Goal: Task Accomplishment & Management: Manage account settings

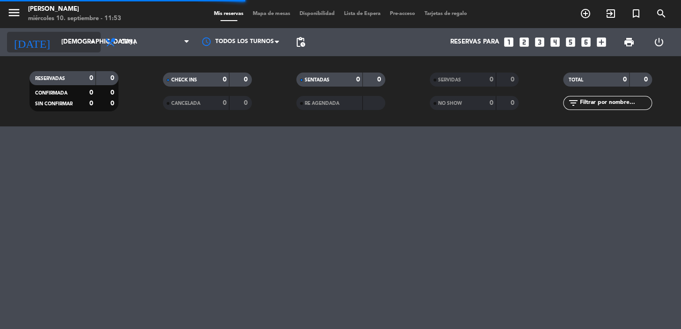
click at [57, 44] on input "jue. 11 sep." at bounding box center [98, 42] width 83 height 17
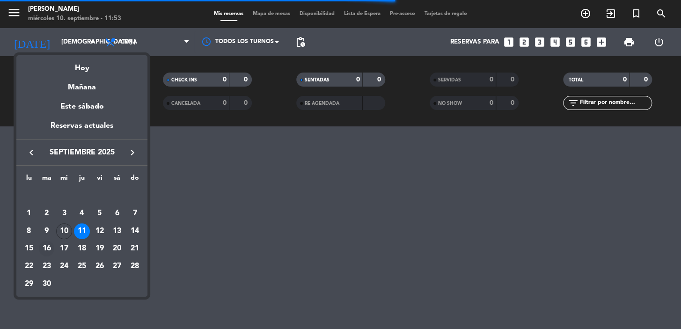
click at [44, 246] on div "16" at bounding box center [47, 248] width 16 height 16
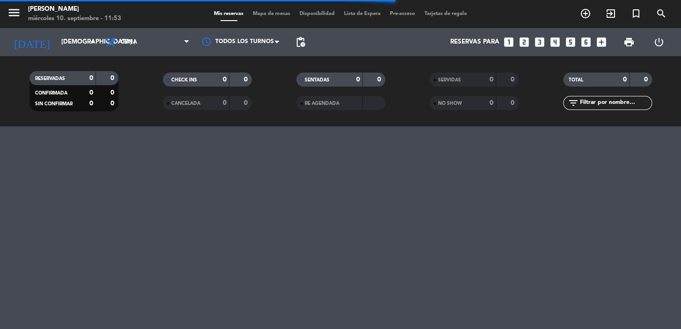
type input "mar. 16 sep."
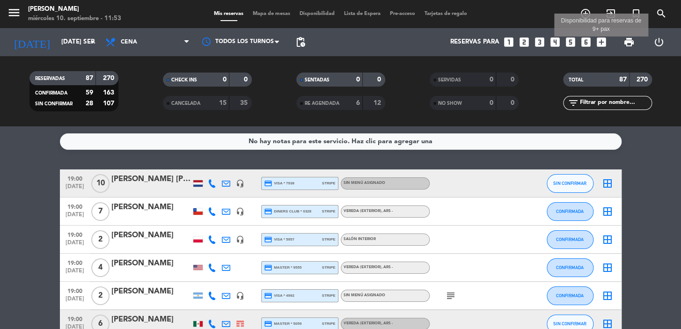
click at [601, 42] on icon "add_box" at bounding box center [601, 42] width 12 height 12
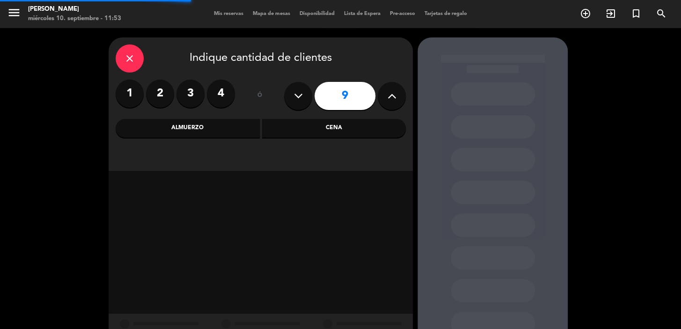
click at [402, 106] on div "9" at bounding box center [345, 96] width 122 height 33
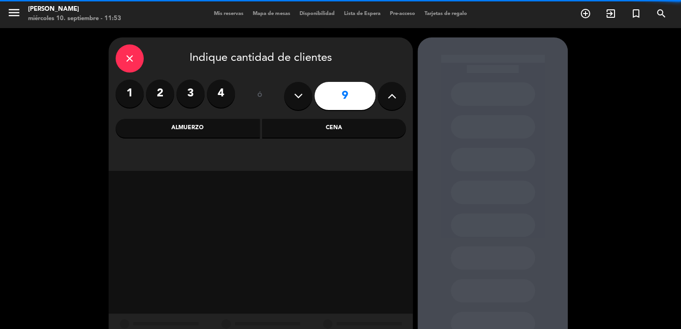
click at [392, 91] on icon at bounding box center [391, 96] width 9 height 14
type input "11"
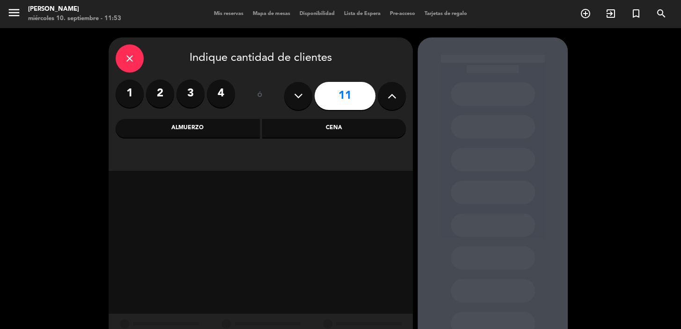
click at [365, 126] on div "Cena" at bounding box center [334, 128] width 144 height 19
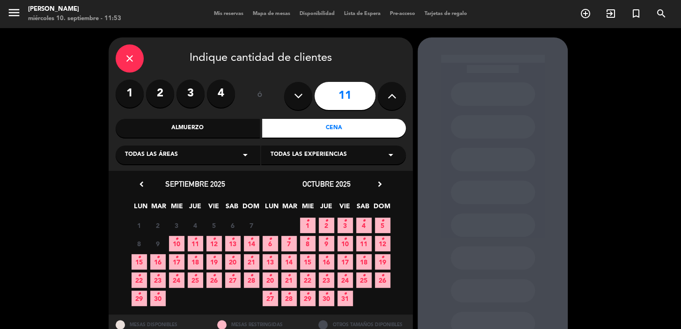
click at [152, 258] on span "16 •" at bounding box center [157, 261] width 15 height 15
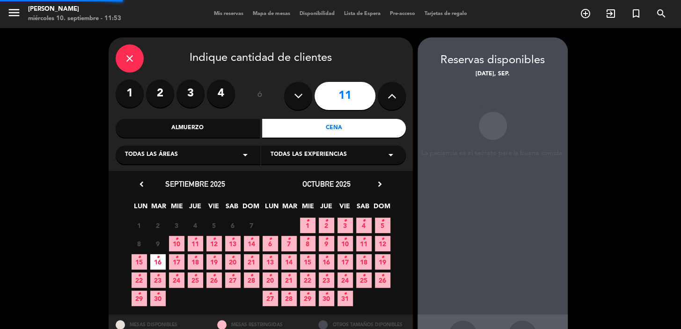
scroll to position [34, 0]
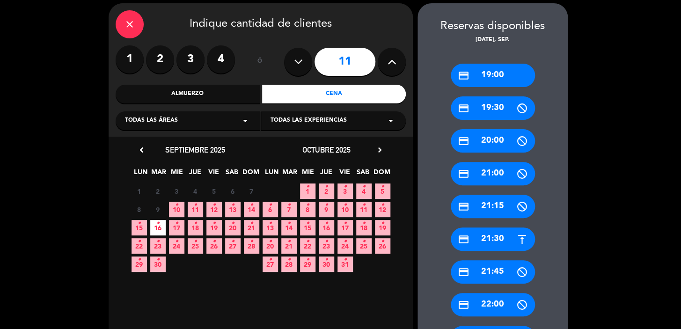
click at [469, 248] on div "credit_card 21:30" at bounding box center [492, 238] width 84 height 23
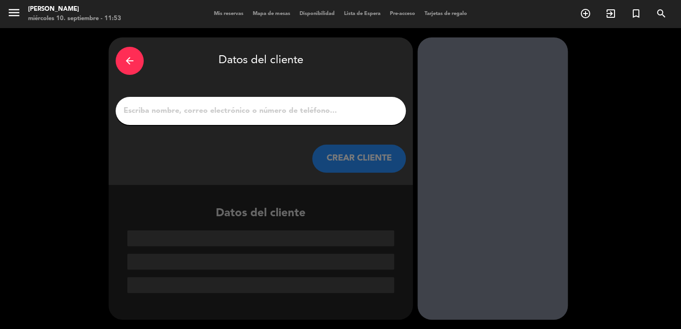
scroll to position [0, 0]
click at [257, 109] on input "1" at bounding box center [261, 110] width 276 height 13
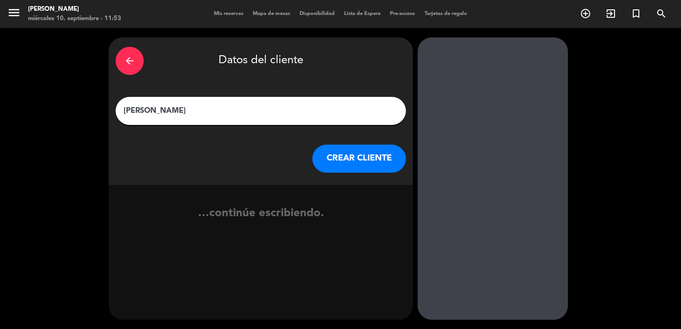
type input "rafael"
click at [351, 175] on div "arrow_back Datos del cliente rafael CREAR CLIENTE" at bounding box center [261, 110] width 304 height 147
click at [347, 161] on button "CREAR CLIENTE" at bounding box center [359, 159] width 94 height 28
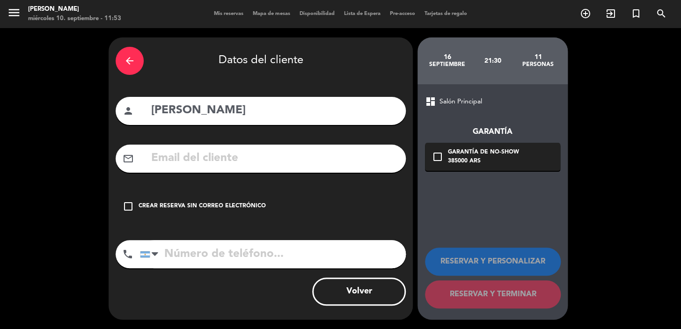
click at [319, 155] on input "text" at bounding box center [274, 158] width 248 height 19
click at [218, 172] on div "mail_outline raffael" at bounding box center [261, 159] width 290 height 28
click at [175, 162] on input "raffael" at bounding box center [274, 158] width 248 height 19
click at [192, 154] on input "raffaael" at bounding box center [274, 158] width 248 height 19
click at [304, 157] on input "raffaaele.santi08" at bounding box center [274, 158] width 248 height 19
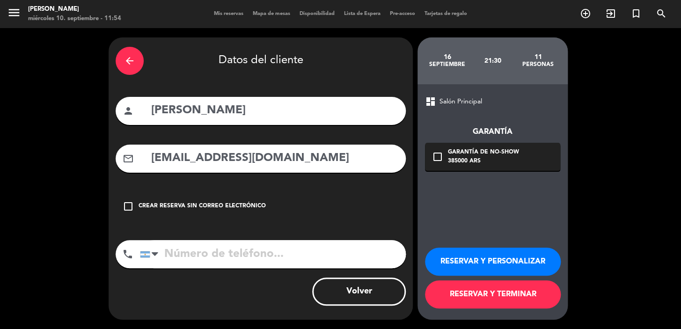
type input "raffaaele.santi08@gmail.com"
click at [232, 250] on input "tel" at bounding box center [273, 254] width 266 height 28
drag, startPoint x: 246, startPoint y: 251, endPoint x: 158, endPoint y: 249, distance: 88.0
click at [153, 249] on div "United States +1 United Kingdom +44 Peru (Perú) +51 Argentina +54 Brazil (Brasi…" at bounding box center [273, 254] width 266 height 28
type input "+4522389496"
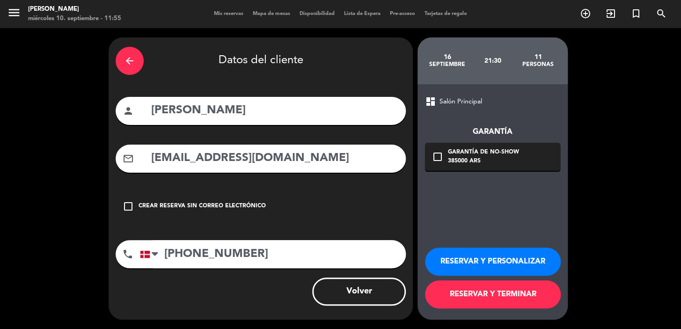
click at [449, 150] on div "Garantía de no-show" at bounding box center [483, 152] width 71 height 9
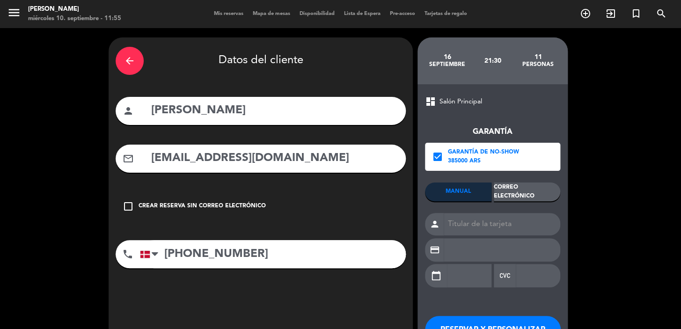
click at [511, 194] on div "Correo Electrónico" at bounding box center [526, 191] width 66 height 19
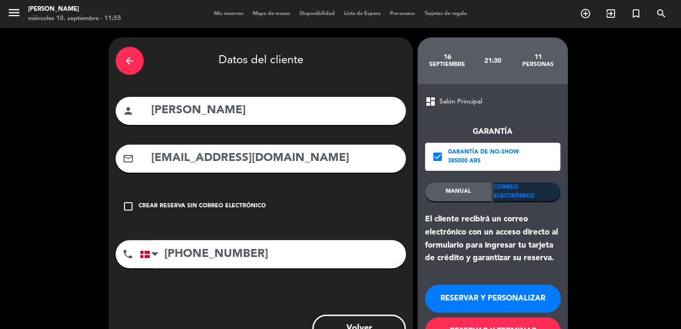
scroll to position [37, 0]
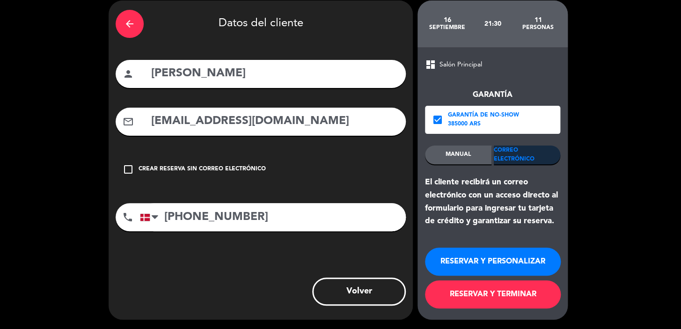
click at [463, 256] on button "RESERVAR Y PERSONALIZAR" at bounding box center [493, 261] width 136 height 28
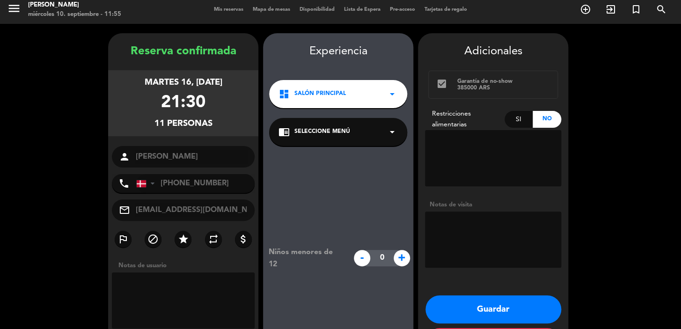
scroll to position [37, 0]
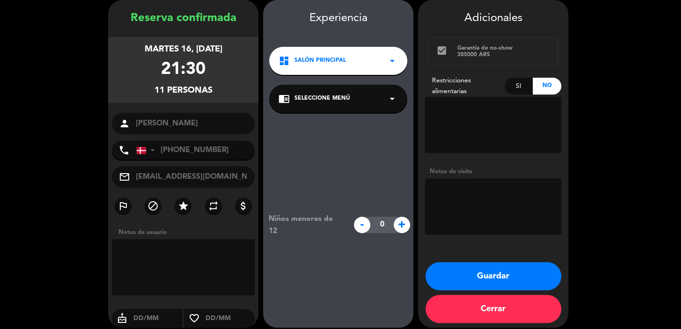
click at [337, 73] on div "dashboard Salón Principal arrow_drop_down" at bounding box center [338, 61] width 138 height 28
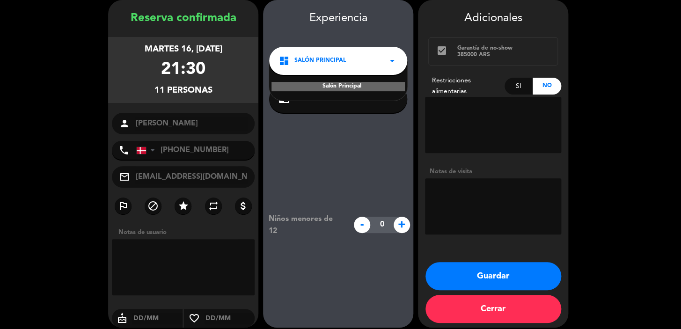
click at [338, 145] on div "Niños menores de 12 - 0 +" at bounding box center [338, 225] width 150 height 224
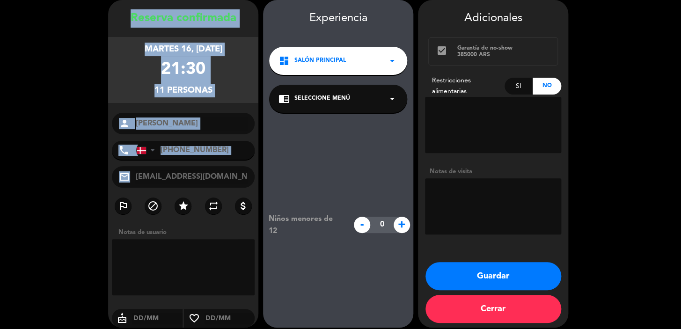
drag, startPoint x: 111, startPoint y: 12, endPoint x: 243, endPoint y: 183, distance: 216.2
click at [243, 183] on div "Reserva confirmada martes 16, sep. 2025 21:30 11 personas person rafael phone U…" at bounding box center [183, 172] width 150 height 327
copy div "Reserva confirmada martes 16, sep. 2025 21:30 11 personas person phone United S…"
click at [498, 277] on button "Guardar" at bounding box center [493, 276] width 136 height 28
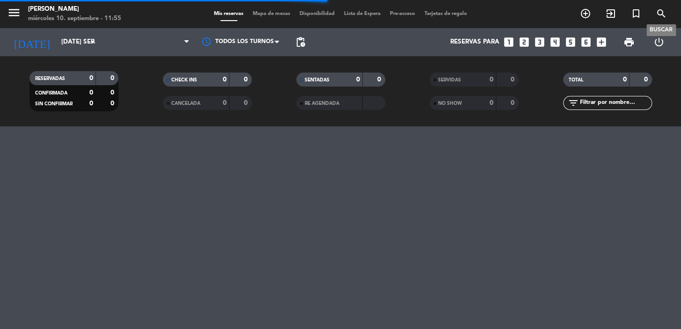
click at [654, 13] on span "search" at bounding box center [660, 14] width 25 height 16
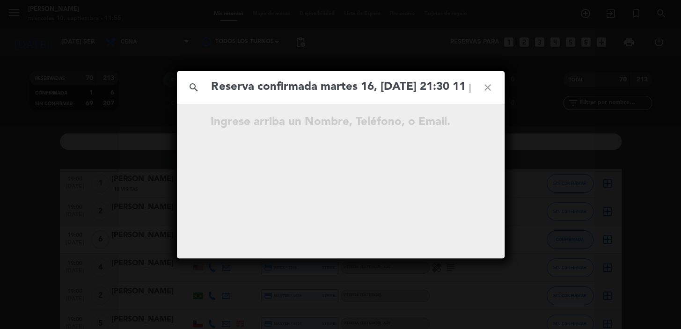
scroll to position [0, 475]
drag, startPoint x: 318, startPoint y: 91, endPoint x: 313, endPoint y: 86, distance: 7.0
click at [313, 86] on input "Reserva confirmada martes 16, sep. 2025 21:30 11 personas person rafael phone +…" at bounding box center [340, 87] width 260 height 19
click at [398, 90] on input "raffaaele.santi08@gmail.com" at bounding box center [340, 87] width 260 height 19
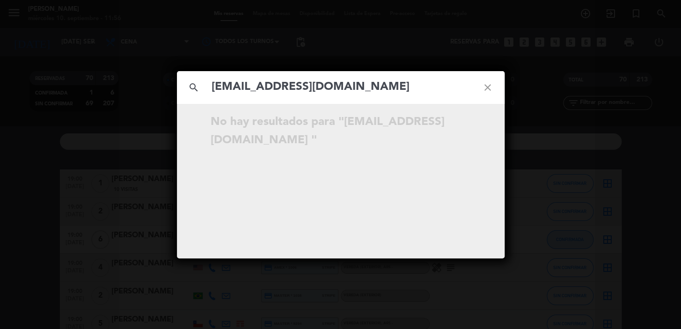
click at [369, 88] on input "raffaaele.santi08@gmail.com" at bounding box center [340, 87] width 260 height 19
click at [375, 87] on input "raffaaele.santi08@gmail.com" at bounding box center [340, 87] width 260 height 19
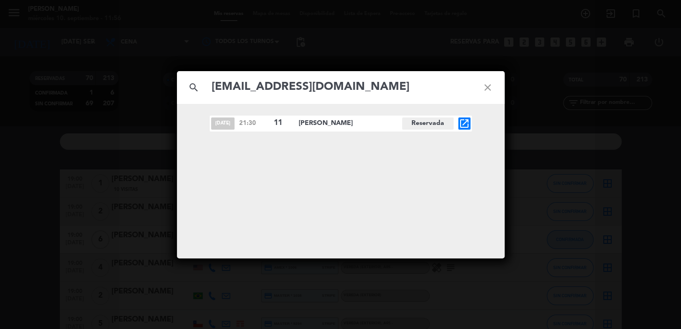
type input "raffaaele.santi08@gmail.com"
click at [463, 127] on icon "open_in_new" at bounding box center [463, 123] width 11 height 11
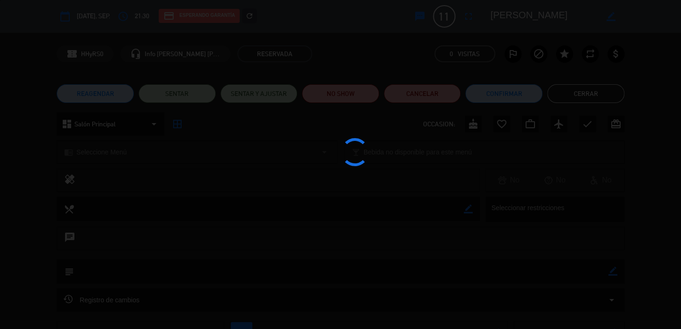
click at [128, 118] on edit-booking-info-modal "calendar_today mar. 16, sep. access_time 21:30 credit_card Esperando garantía r…" at bounding box center [340, 164] width 681 height 329
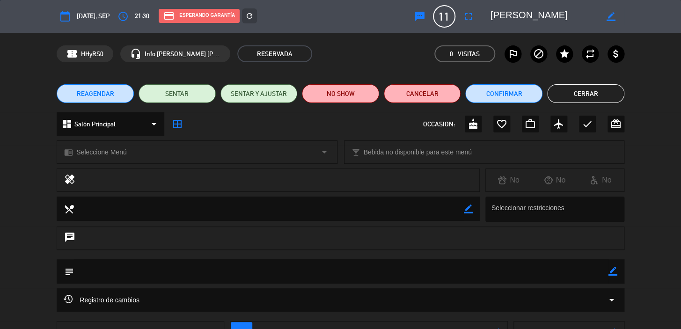
click at [131, 126] on div "dashboard Salón Principal arrow_drop_down" at bounding box center [111, 123] width 108 height 23
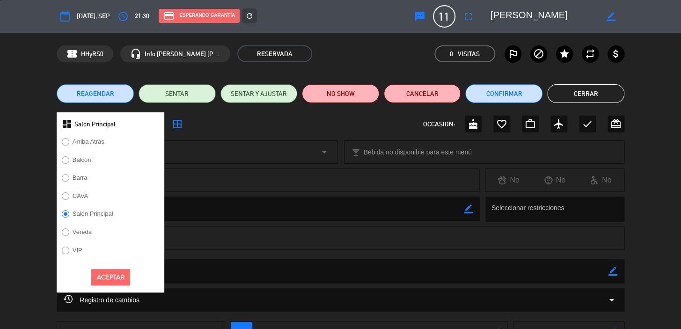
click at [78, 226] on label "Vereda" at bounding box center [77, 233] width 40 height 15
click at [107, 275] on button "Aceptar" at bounding box center [110, 277] width 39 height 16
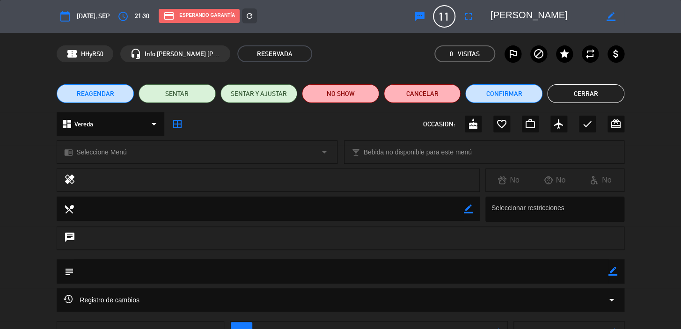
click at [101, 152] on span "Seleccione Menú" at bounding box center [101, 152] width 50 height 11
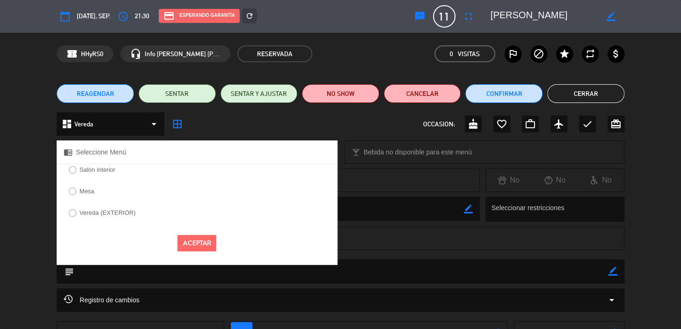
click at [89, 210] on label "Vereda (EXTERIOR)" at bounding box center [108, 213] width 56 height 6
click at [200, 242] on button "Aceptar" at bounding box center [196, 243] width 39 height 16
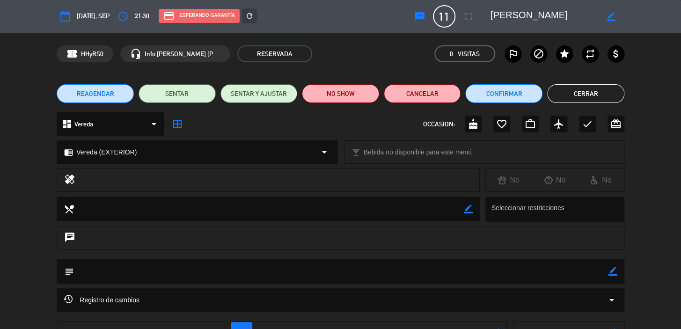
click at [604, 268] on textarea at bounding box center [341, 271] width 534 height 24
click at [609, 272] on icon "border_color" at bounding box center [612, 271] width 9 height 9
click at [589, 275] on textarea at bounding box center [341, 271] width 534 height 24
type textarea "afueraaa"
click at [609, 268] on icon at bounding box center [612, 271] width 9 height 9
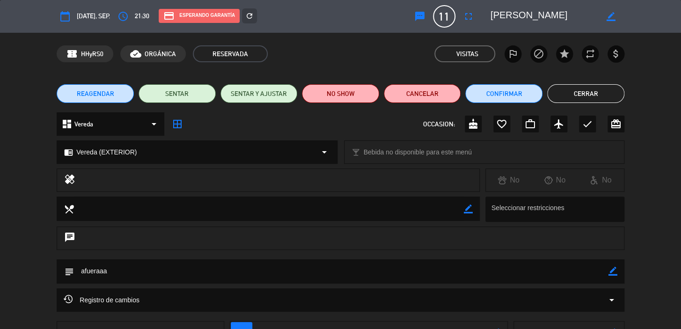
click at [601, 98] on button "Cerrar" at bounding box center [585, 93] width 77 height 19
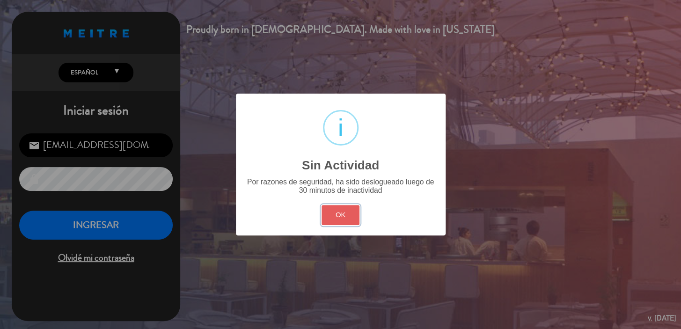
drag, startPoint x: 341, startPoint y: 212, endPoint x: 331, endPoint y: 213, distance: 10.3
click at [341, 212] on button "OK" at bounding box center [340, 215] width 38 height 20
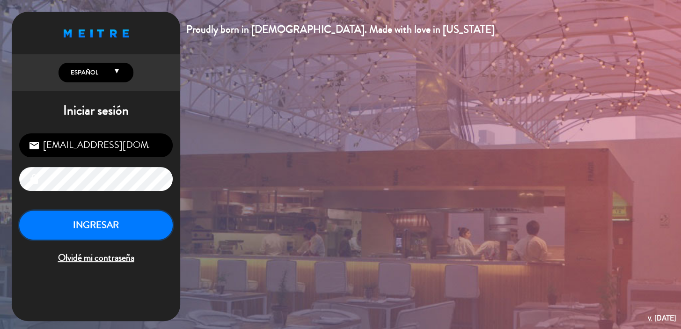
click at [147, 225] on button "INGRESAR" at bounding box center [95, 224] width 153 height 29
type input "[EMAIL_ADDRESS][DOMAIN_NAME]"
click at [64, 226] on button "INGRESAR" at bounding box center [95, 224] width 153 height 29
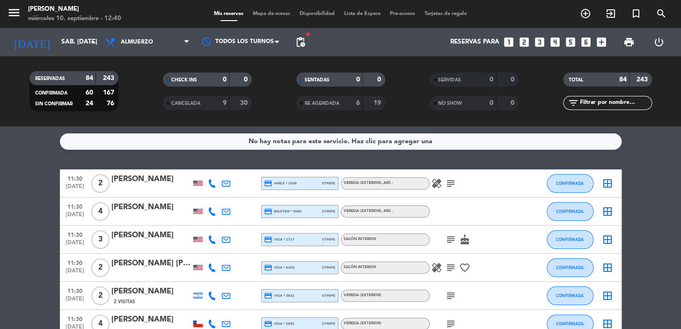
click at [307, 37] on span "pending_actions" at bounding box center [300, 42] width 19 height 19
click at [297, 46] on span "pending_actions" at bounding box center [300, 41] width 11 height 11
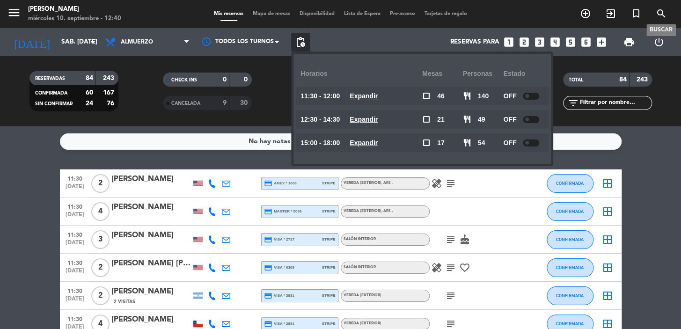
click at [660, 8] on icon "search" at bounding box center [660, 13] width 11 height 11
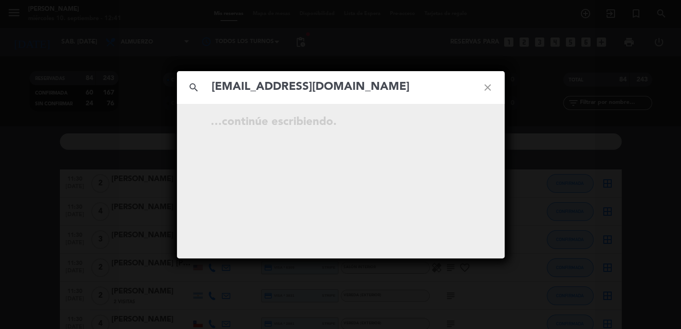
click at [214, 80] on input "[EMAIL_ADDRESS][DOMAIN_NAME]" at bounding box center [340, 87] width 260 height 19
type input "[EMAIL_ADDRESS][DOMAIN_NAME]"
click at [374, 94] on input "[EMAIL_ADDRESS][DOMAIN_NAME]" at bounding box center [340, 87] width 260 height 19
click at [485, 85] on icon "close" at bounding box center [488, 88] width 34 height 34
click at [390, 94] on input "text" at bounding box center [340, 87] width 260 height 19
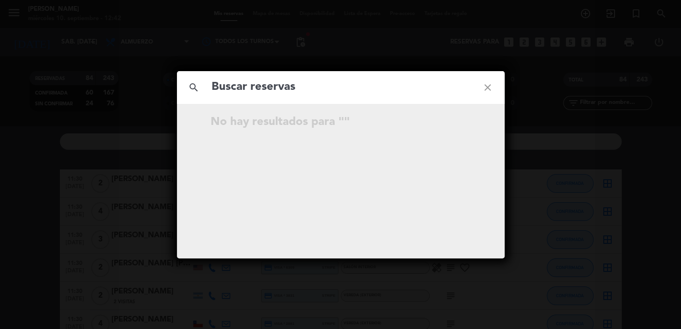
paste input "[PERSON_NAME]"
type input "[PERSON_NAME]"
click at [543, 31] on div "search [PERSON_NAME] close No hay resultados para "[PERSON_NAME] "" at bounding box center [340, 164] width 681 height 329
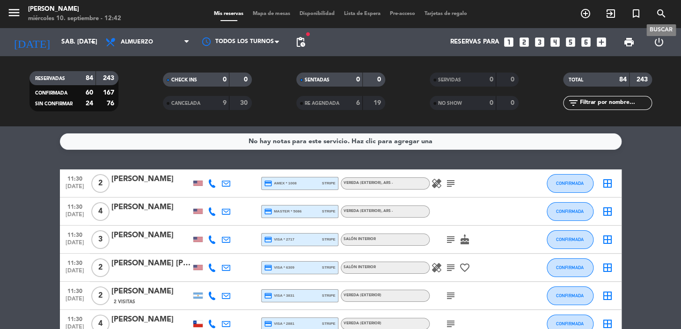
click at [653, 14] on span "search" at bounding box center [660, 14] width 25 height 16
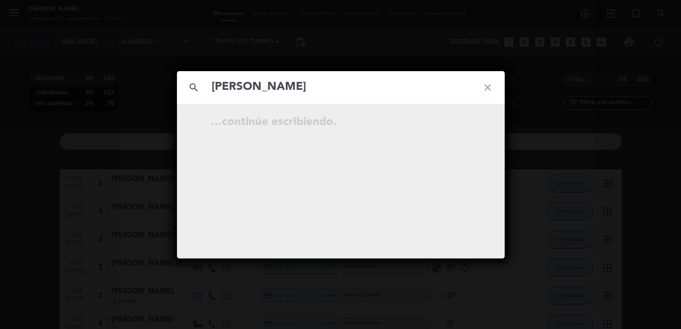
click at [211, 84] on input "[PERSON_NAME]" at bounding box center [340, 87] width 260 height 19
click at [337, 89] on input "[PERSON_NAME]" at bounding box center [340, 87] width 260 height 19
click at [354, 87] on input "[PERSON_NAME]" at bounding box center [340, 87] width 260 height 19
click at [364, 91] on input "[PERSON_NAME]" at bounding box center [340, 87] width 260 height 19
type input "[PERSON_NAME]"
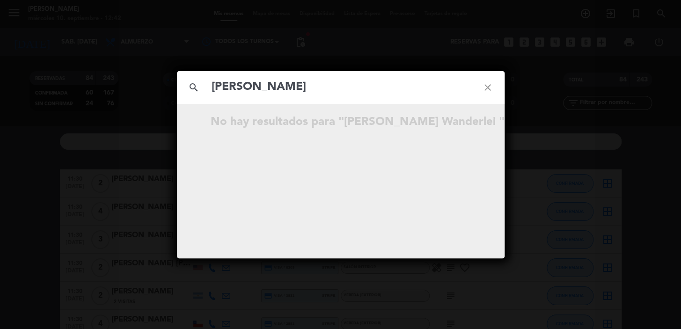
click at [137, 62] on div "search [PERSON_NAME] close No hay resultados para "[PERSON_NAME] "" at bounding box center [340, 164] width 681 height 329
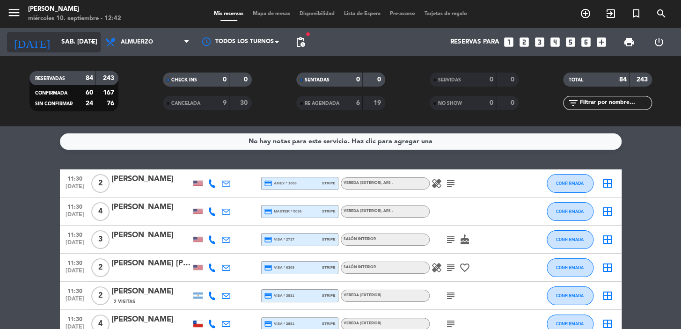
click at [72, 49] on input "sáb. [DATE]" at bounding box center [98, 42] width 83 height 17
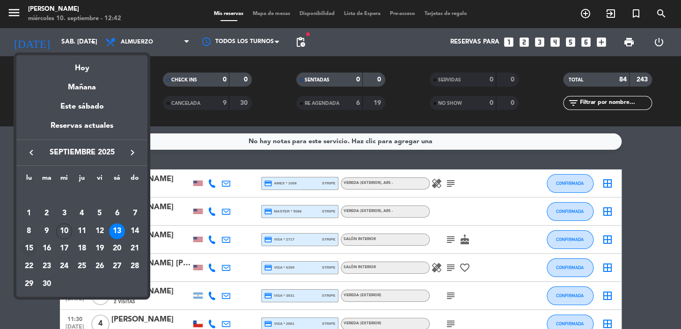
click at [31, 248] on div "15" at bounding box center [29, 248] width 16 height 16
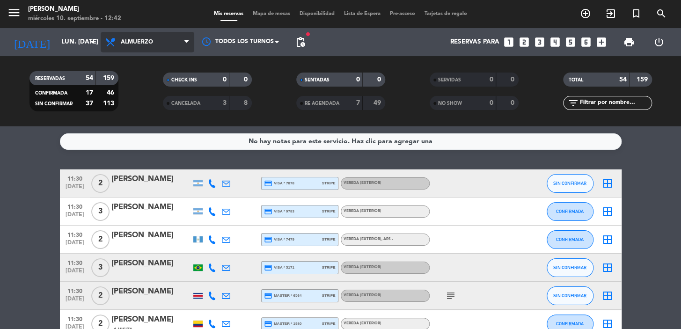
click at [121, 42] on span "Almuerzo" at bounding box center [137, 42] width 32 height 7
click at [285, 75] on filter-checkbox "SENTADAS 0 0" at bounding box center [340, 80] width 133 height 14
click at [154, 166] on div "No hay notas para este servicio. Haz clic para agregar una 11:30 [DATE] 2 [PERS…" at bounding box center [340, 227] width 681 height 203
click at [352, 163] on div "No hay notas para este servicio. Haz clic para agregar una 11:30 [DATE] 2 [PERS…" at bounding box center [340, 227] width 681 height 203
click at [277, 116] on div "SENTADAS 0 0 RE AGENDADA 7 49" at bounding box center [340, 90] width 133 height 51
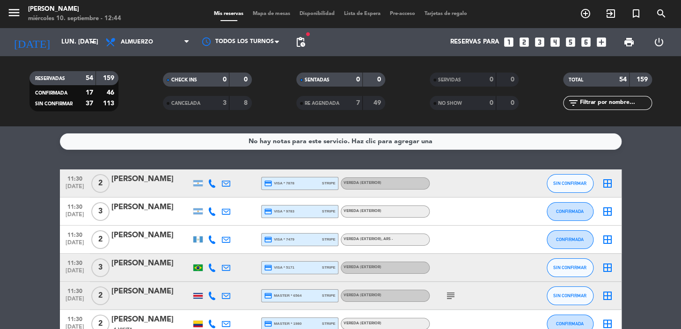
drag, startPoint x: 277, startPoint y: 116, endPoint x: 257, endPoint y: 162, distance: 50.5
click at [256, 162] on div "No hay notas para este servicio. Haz clic para agregar una 11:30 [DATE] 2 [PERS…" at bounding box center [340, 227] width 681 height 203
click at [84, 44] on input "lun. [DATE]" at bounding box center [98, 42] width 83 height 17
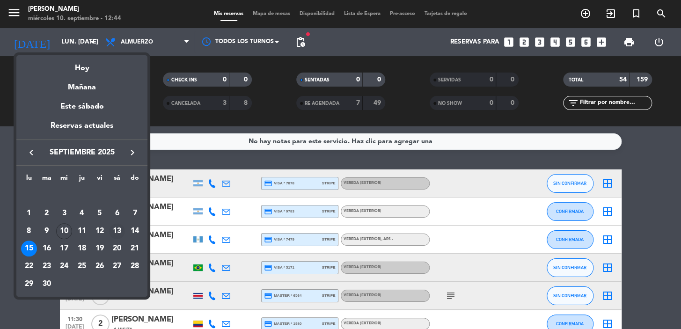
click at [116, 232] on div "13" at bounding box center [117, 231] width 16 height 16
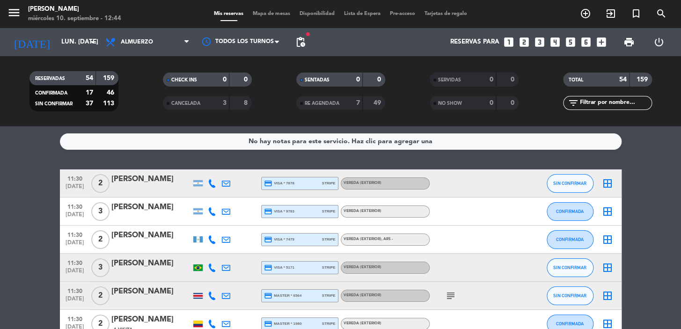
type input "sáb. [DATE]"
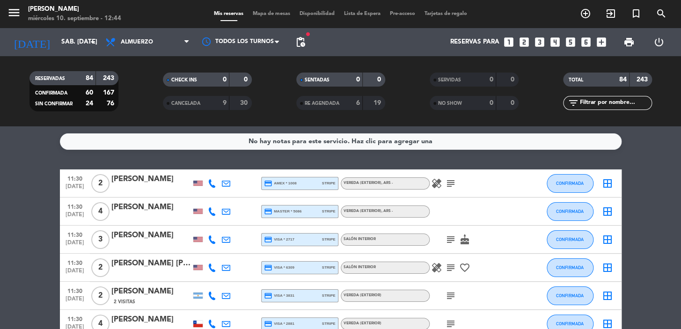
click at [598, 97] on div "filter_list" at bounding box center [607, 103] width 89 height 14
click at [597, 103] on input "text" at bounding box center [615, 103] width 73 height 10
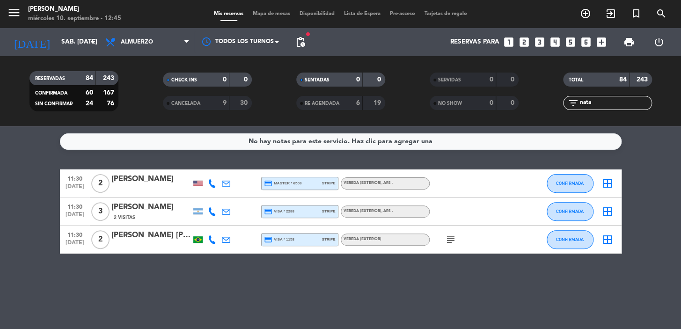
type input "nata"
click at [140, 206] on div "[PERSON_NAME]" at bounding box center [151, 207] width 80 height 12
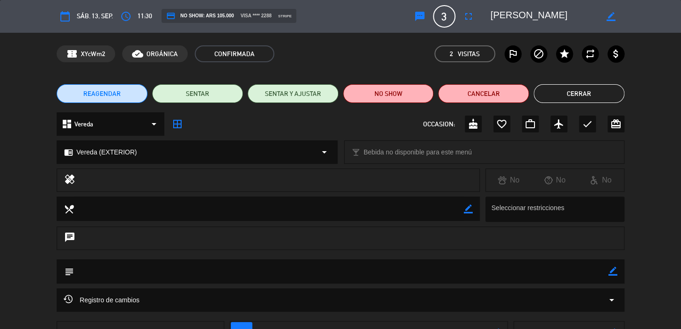
click at [614, 270] on icon "border_color" at bounding box center [612, 271] width 9 height 9
click at [568, 276] on textarea at bounding box center [341, 271] width 534 height 24
click at [615, 273] on icon at bounding box center [612, 271] width 9 height 9
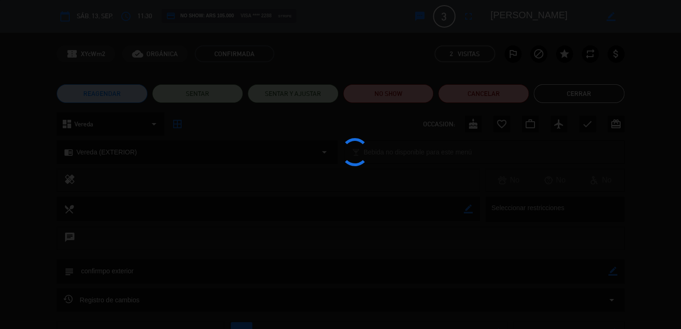
type textarea "confirmpo exterior"
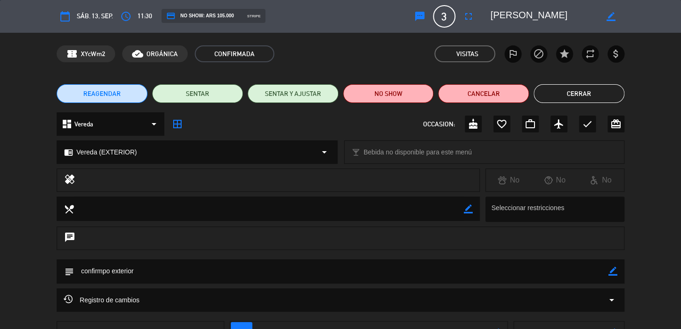
click at [566, 96] on button "Cerrar" at bounding box center [578, 93] width 91 height 19
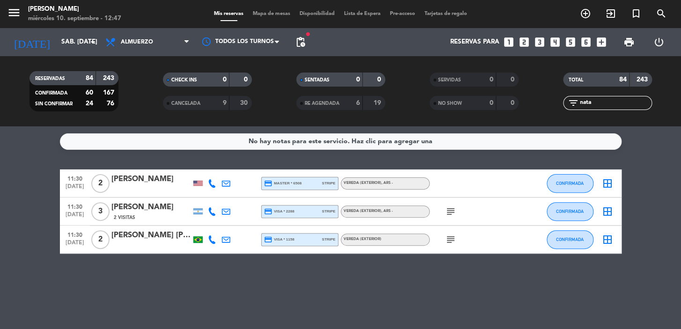
click at [585, 42] on icon "looks_6" at bounding box center [586, 42] width 12 height 12
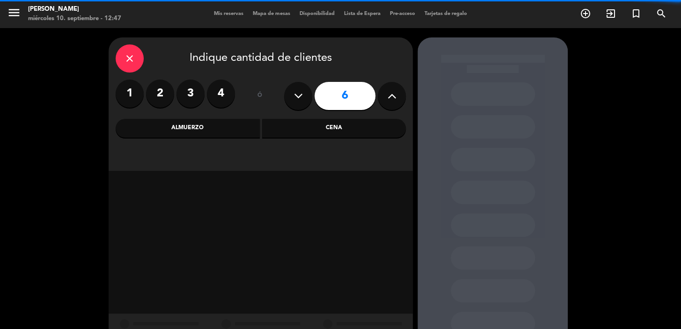
click at [253, 130] on div "Almuerzo" at bounding box center [188, 128] width 144 height 19
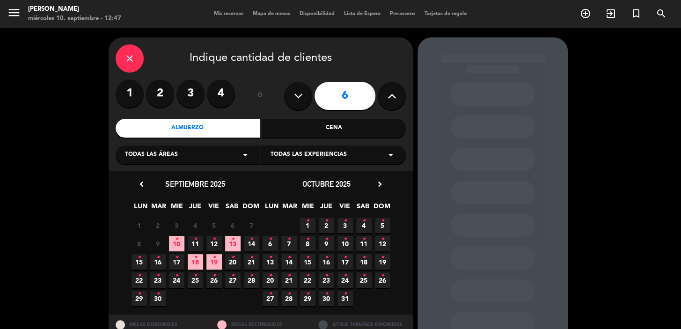
click at [381, 186] on icon "chevron_right" at bounding box center [380, 184] width 10 height 10
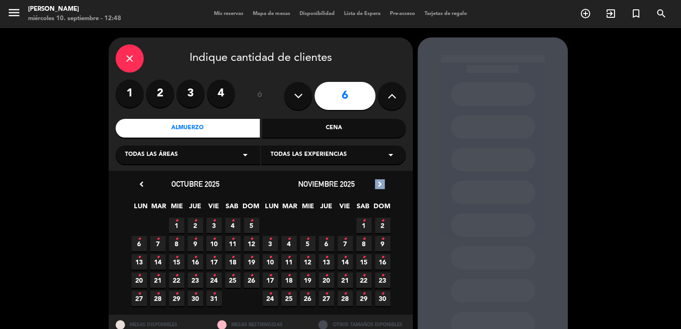
click at [381, 186] on icon "chevron_right" at bounding box center [380, 184] width 10 height 10
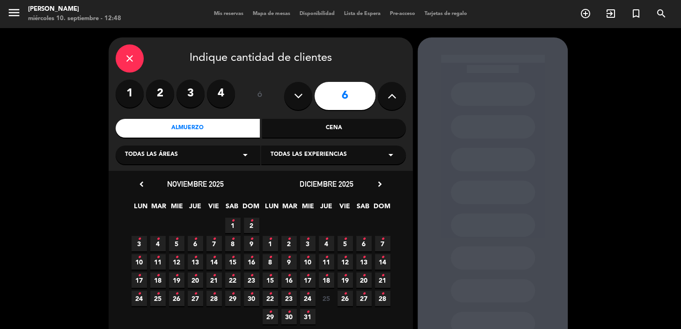
click at [274, 315] on span "29 •" at bounding box center [269, 316] width 15 height 15
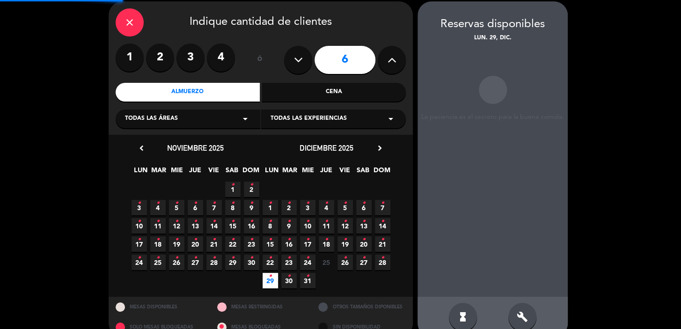
scroll to position [37, 0]
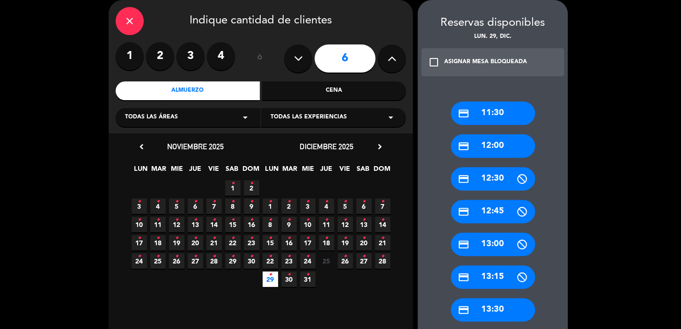
click at [491, 305] on div "credit_card 13:30" at bounding box center [492, 309] width 84 height 23
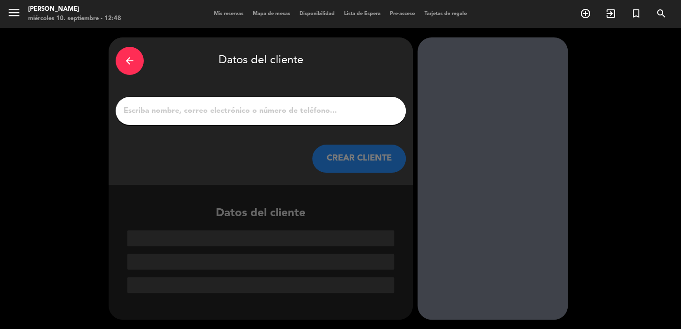
click at [306, 112] on input "1" at bounding box center [261, 110] width 276 height 13
paste input "[PERSON_NAME] y [PERSON_NAME]"
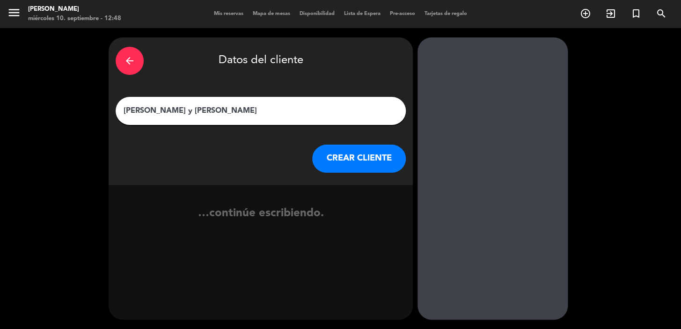
type input "[PERSON_NAME] y [PERSON_NAME]"
click at [319, 159] on button "CREAR CLIENTE" at bounding box center [359, 159] width 94 height 28
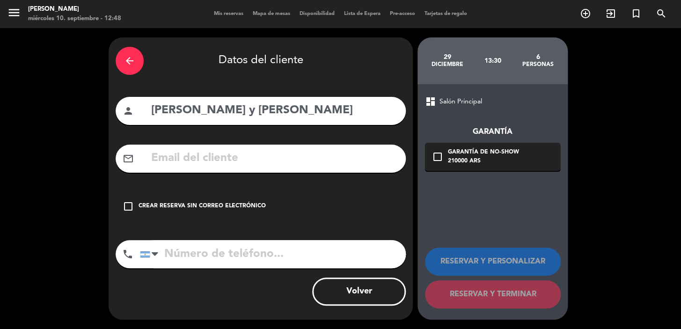
click at [247, 148] on div "mail_outline" at bounding box center [261, 159] width 290 height 28
click at [246, 157] on input "text" at bounding box center [274, 158] width 248 height 19
paste input "55 21 982069874 Correo electrónico: [EMAIL_ADDRESS][DOMAIN_NAME] Restricciones …"
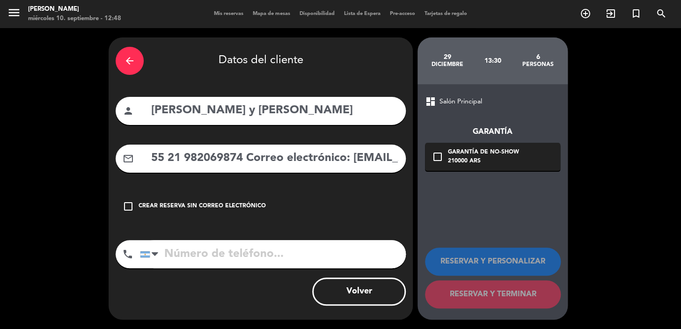
scroll to position [0, 278]
type input "55 21 982069874 Correo electrónico: [EMAIL_ADDRESS][DOMAIN_NAME] Restricciones …"
click at [263, 260] on input "tel" at bounding box center [273, 254] width 266 height 28
paste input "55 21 982069874 Correo electrónico: [EMAIL_ADDRESS][DOMAIN_NAME] Restricciones …"
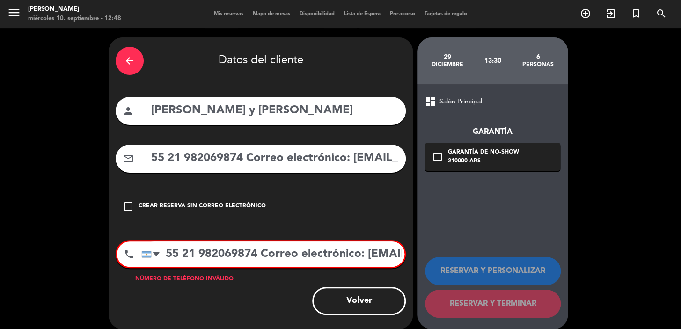
scroll to position [0, 289]
type input "55 21 982069874 Correo electrónico: [EMAIL_ADDRESS][DOMAIN_NAME] Restricciones …"
drag, startPoint x: 333, startPoint y: 154, endPoint x: 0, endPoint y: 149, distance: 333.1
click at [0, 149] on div "arrow_back Datos del cliente person [PERSON_NAME] y [PERSON_NAME] mail_outline …" at bounding box center [340, 183] width 681 height 310
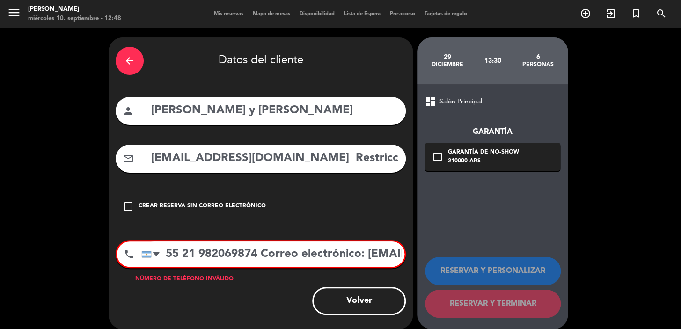
scroll to position [0, 76]
drag, startPoint x: 254, startPoint y: 158, endPoint x: 666, endPoint y: 164, distance: 411.2
click at [666, 164] on div "arrow_back Datos del cliente person [PERSON_NAME] y [PERSON_NAME] mail_outline …" at bounding box center [340, 183] width 681 height 310
type input "[EMAIL_ADDRESS][DOMAIN_NAME]"
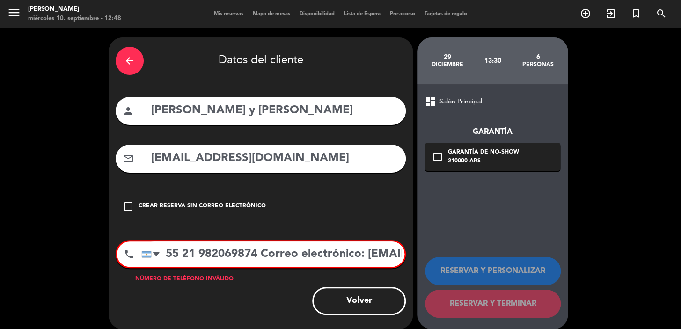
scroll to position [0, 289]
drag, startPoint x: 268, startPoint y: 248, endPoint x: 680, endPoint y: 153, distance: 422.8
click at [680, 159] on div "arrow_back Datos del cliente person [PERSON_NAME] y [PERSON_NAME] mail_outline …" at bounding box center [340, 183] width 681 height 310
click at [167, 255] on input "55 21 982069874" at bounding box center [272, 253] width 263 height 25
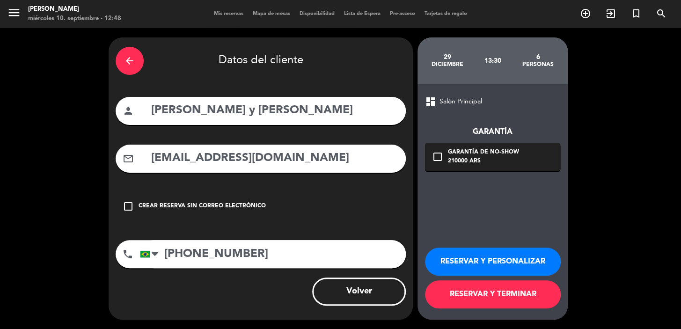
type input "[PHONE_NUMBER]"
click at [457, 161] on div "210000 ARS" at bounding box center [483, 161] width 71 height 9
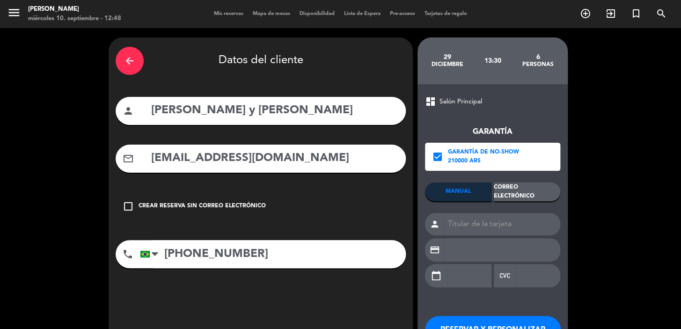
drag, startPoint x: 533, startPoint y: 190, endPoint x: 522, endPoint y: 205, distance: 18.4
click at [532, 190] on div "Correo Electrónico" at bounding box center [526, 191] width 66 height 19
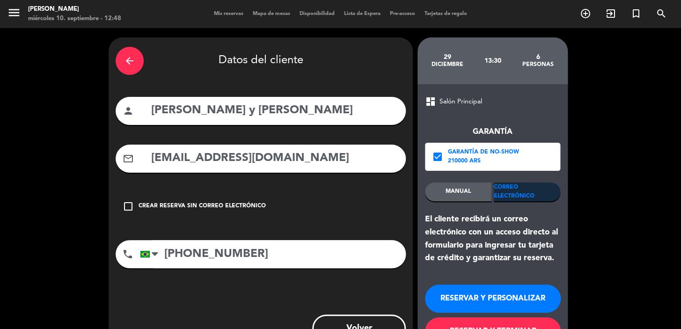
click at [480, 299] on button "RESERVAR Y PERSONALIZAR" at bounding box center [493, 298] width 136 height 28
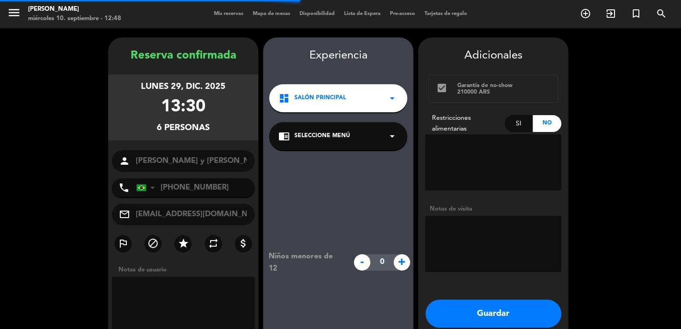
scroll to position [37, 0]
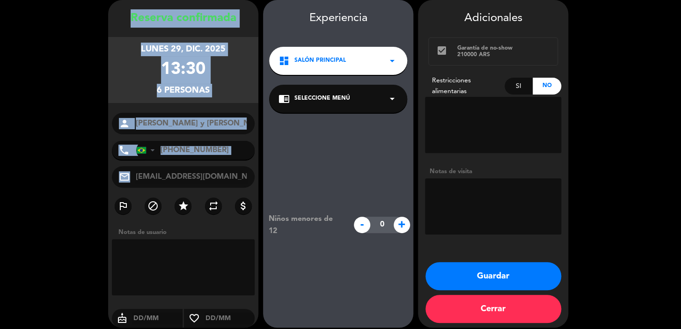
drag, startPoint x: 123, startPoint y: 9, endPoint x: 245, endPoint y: 184, distance: 213.3
click at [245, 184] on div "Reserva confirmada lunes 29, dic. 2025 13:30 6 personas person [PERSON_NAME] y …" at bounding box center [183, 163] width 150 height 327
copy div "Loremip dolorsitam conse 15, adi. 7542 56:85 2 elitsedd eiusmo tempo Incidi Utl…"
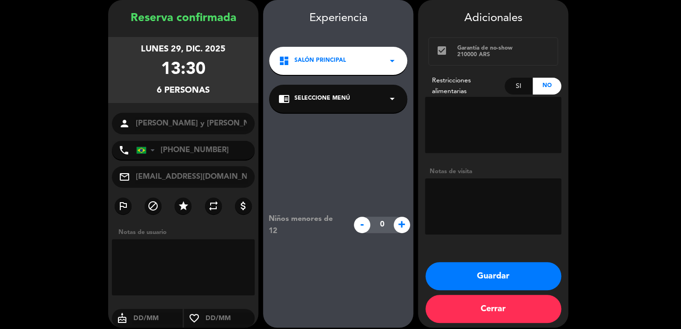
click at [351, 55] on div "dashboard Salón Principal arrow_drop_down" at bounding box center [338, 61] width 138 height 28
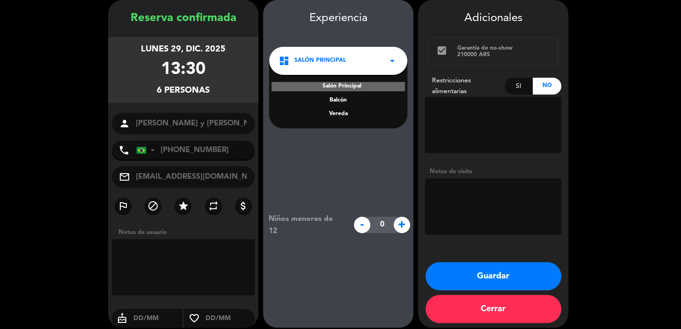
click at [334, 112] on div "Vereda" at bounding box center [337, 113] width 119 height 9
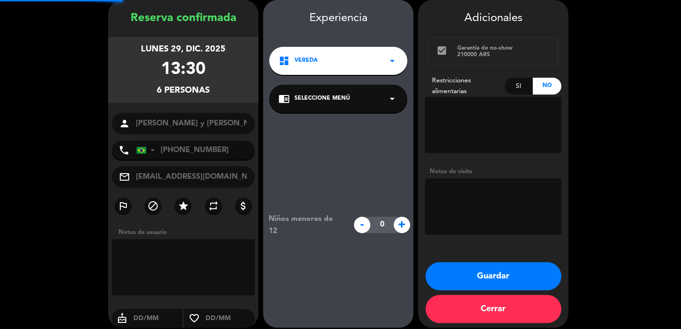
click at [332, 101] on span "Seleccione Menú" at bounding box center [322, 98] width 56 height 9
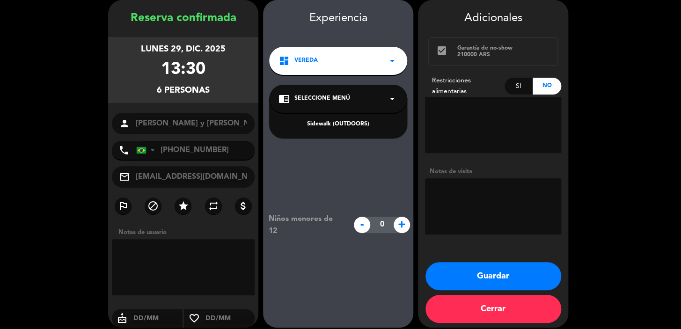
click at [338, 121] on div "Sidewalk (OUTDOORS)" at bounding box center [337, 124] width 119 height 9
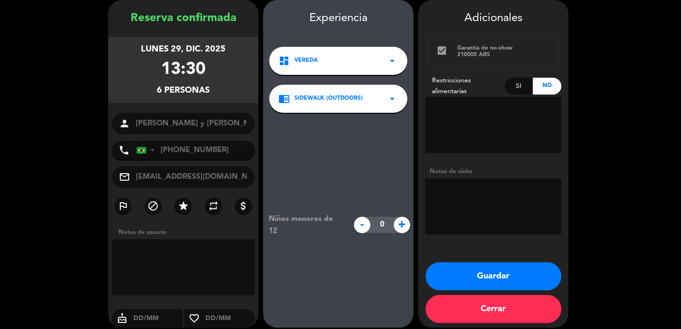
click at [451, 268] on button "Guardar" at bounding box center [493, 276] width 136 height 28
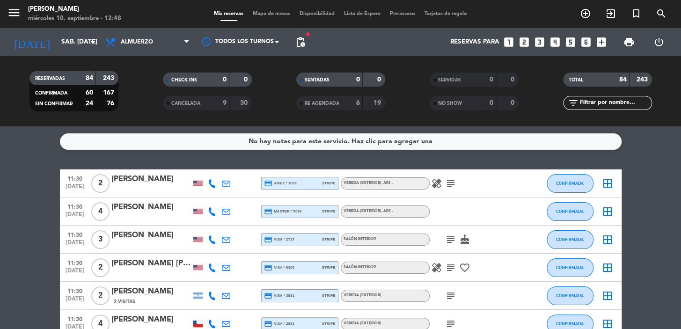
click at [572, 45] on icon "looks_5" at bounding box center [570, 42] width 12 height 12
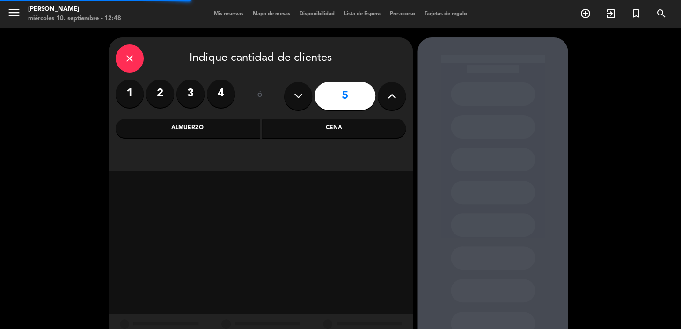
click at [304, 140] on div "close Indique cantidad de clientes 1 2 3 4 ó 5 Almuerzo Cena" at bounding box center [261, 103] width 304 height 133
click at [306, 133] on div "Cena" at bounding box center [334, 128] width 144 height 19
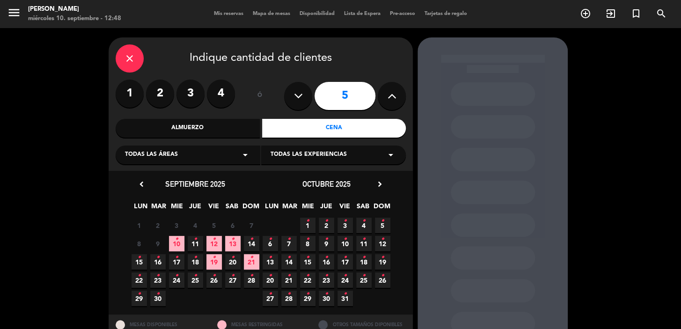
click at [271, 282] on span "20 •" at bounding box center [269, 279] width 15 height 15
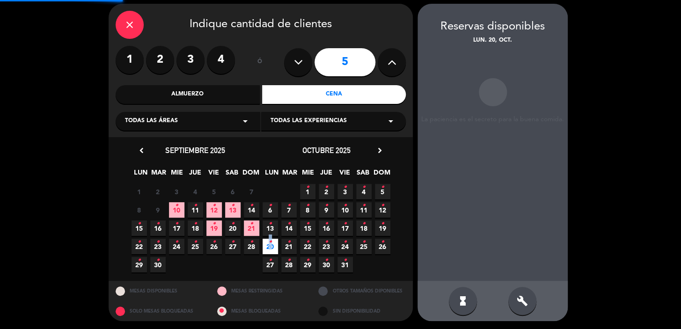
scroll to position [34, 0]
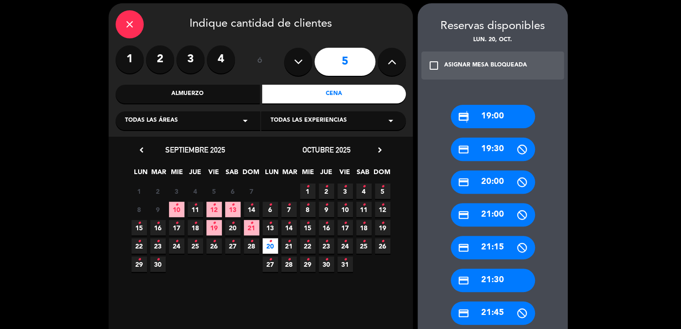
drag, startPoint x: 466, startPoint y: 109, endPoint x: 448, endPoint y: 108, distance: 17.8
click at [467, 111] on icon "credit_card" at bounding box center [463, 117] width 12 height 12
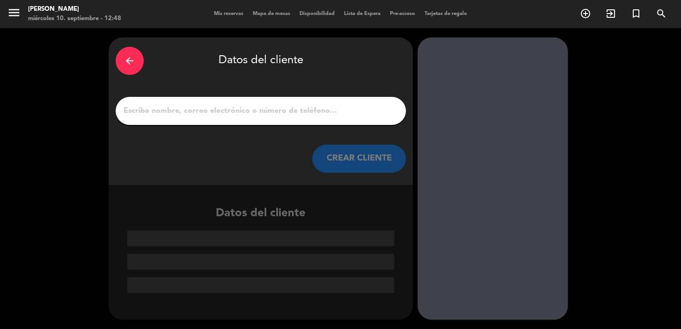
scroll to position [0, 0]
click at [343, 101] on div at bounding box center [261, 111] width 290 height 28
click at [346, 112] on input "1" at bounding box center [261, 110] width 276 height 13
paste input "Raí [PERSON_NAME] [PERSON_NAME]"
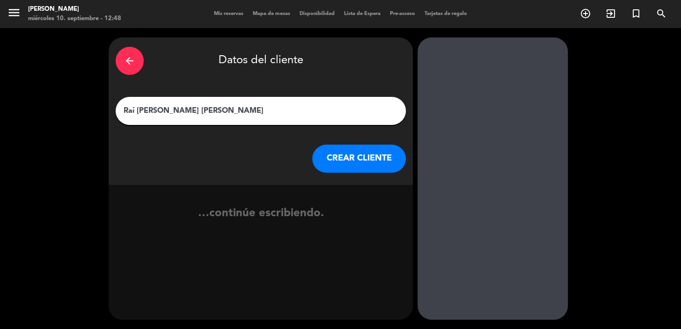
type input "Raí [PERSON_NAME] [PERSON_NAME]"
click at [356, 164] on button "CREAR CLIENTE" at bounding box center [359, 159] width 94 height 28
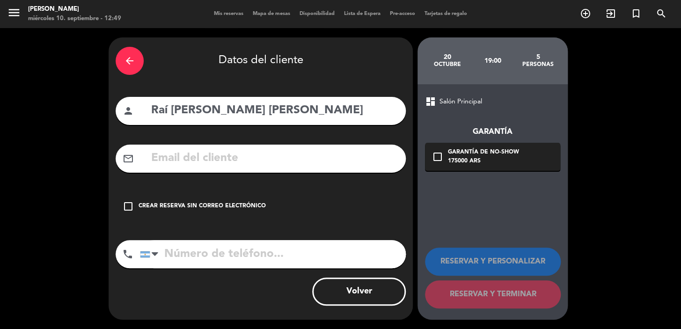
click at [239, 147] on div "mail_outline" at bounding box center [261, 159] width 290 height 28
click at [243, 158] on input "text" at bounding box center [274, 158] width 248 height 19
paste input "- [PHONE_NUMBER] - Correo electrónico: [EMAIL_ADDRESS][DOMAIN_NAME]"
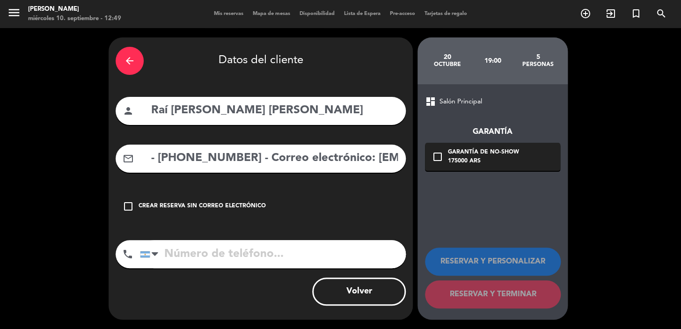
scroll to position [0, 115]
type input "- [PHONE_NUMBER] - Correo electrónico: [EMAIL_ADDRESS][DOMAIN_NAME]"
click at [276, 262] on input "tel" at bounding box center [273, 254] width 266 height 28
paste input "- [PHONE_NUMBER] - Correo electrónico: [EMAIL_ADDRESS][DOMAIN_NAME]"
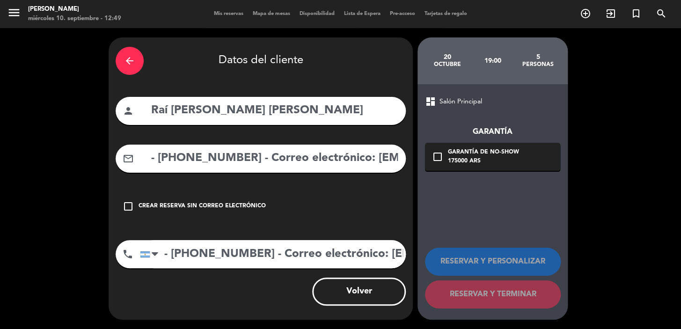
scroll to position [0, 126]
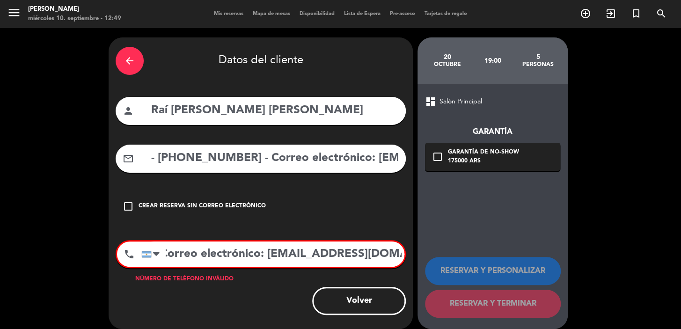
type input "- [PHONE_NUMBER] - Correo electrónico: [EMAIL_ADDRESS][DOMAIN_NAME]"
drag, startPoint x: 217, startPoint y: 151, endPoint x: 0, endPoint y: 163, distance: 216.9
click at [0, 162] on div "arrow_back Datos del cliente person Raí [PERSON_NAME] [PERSON_NAME] mail_outlin…" at bounding box center [340, 183] width 681 height 310
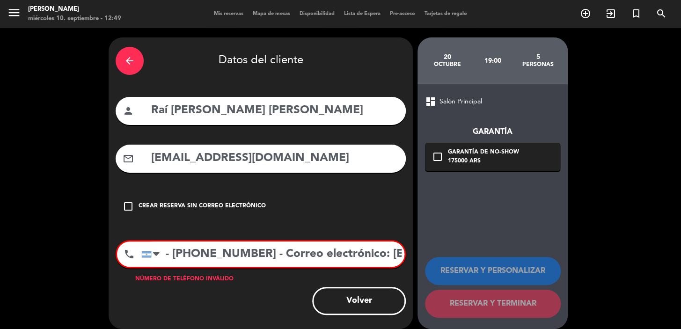
type input "[EMAIL_ADDRESS][DOMAIN_NAME]"
drag, startPoint x: 280, startPoint y: 254, endPoint x: 671, endPoint y: 264, distance: 391.2
click at [622, 264] on div "arrow_back Datos del cliente person Raí [PERSON_NAME] [PERSON_NAME] mail_outlin…" at bounding box center [340, 183] width 681 height 310
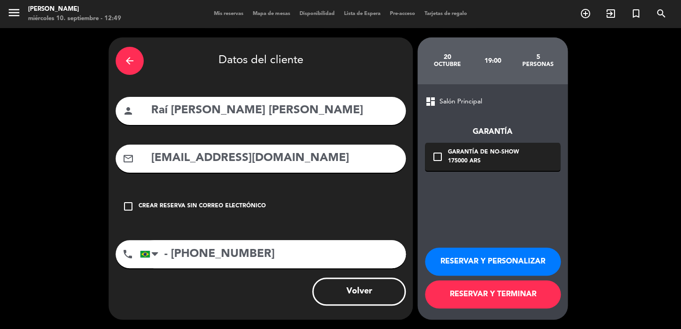
type input "- [PHONE_NUMBER]"
click at [315, 153] on input "[EMAIL_ADDRESS][DOMAIN_NAME]" at bounding box center [274, 158] width 248 height 19
type input "[EMAIL_ADDRESS][DOMAIN_NAME]"
click at [462, 173] on div "dashboard Salón Principal Garantía check_box_outline_blank Garantía de no-show …" at bounding box center [492, 201] width 150 height 235
click at [472, 163] on div "175000 ARS" at bounding box center [483, 161] width 71 height 9
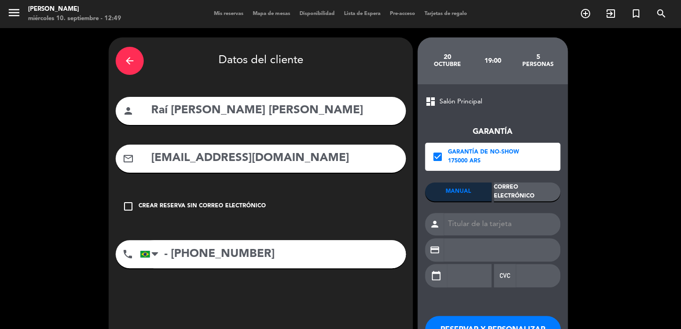
click at [512, 196] on div "Correo Electrónico" at bounding box center [526, 191] width 66 height 19
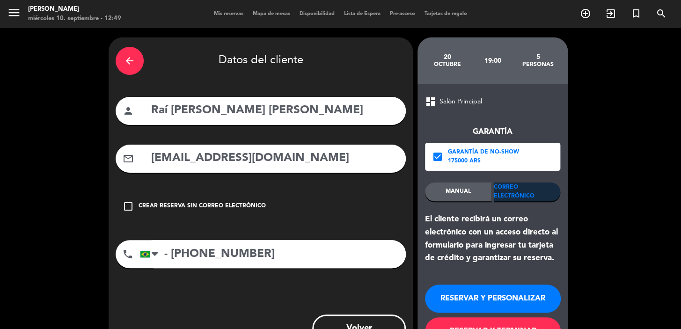
click at [459, 295] on button "RESERVAR Y PERSONALIZAR" at bounding box center [493, 298] width 136 height 28
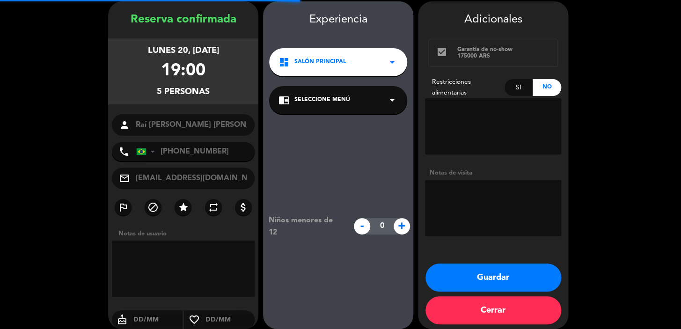
scroll to position [37, 0]
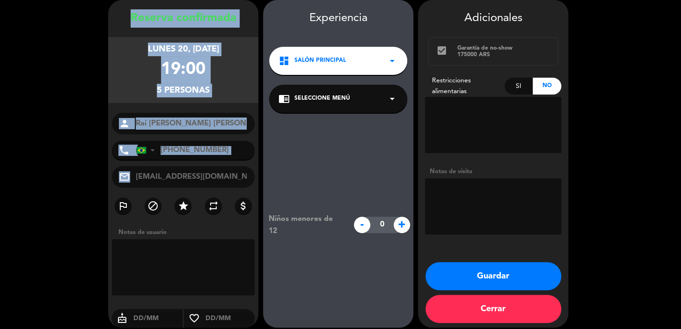
drag, startPoint x: 130, startPoint y: 10, endPoint x: 239, endPoint y: 185, distance: 206.6
click at [239, 185] on div "Reserva confirmada lunes 20, [DATE] 19:00 5 personas person Raí [PERSON_NAME] […" at bounding box center [183, 172] width 150 height 327
copy div "Loremip dolorsitam conse 27, adi. 7596 77:31 0 elitsedd eiusmo tempo Incidi Utl…"
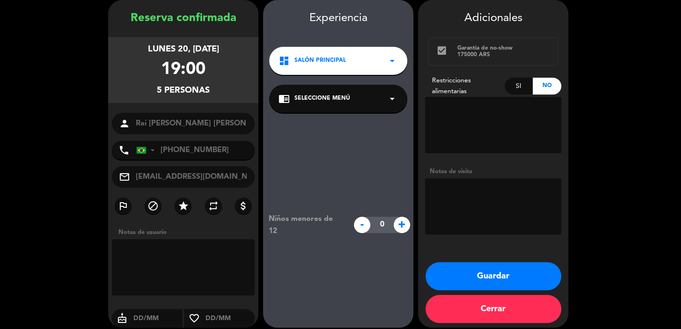
click at [316, 56] on div "dashboard Salón Principal arrow_drop_down" at bounding box center [338, 61] width 138 height 28
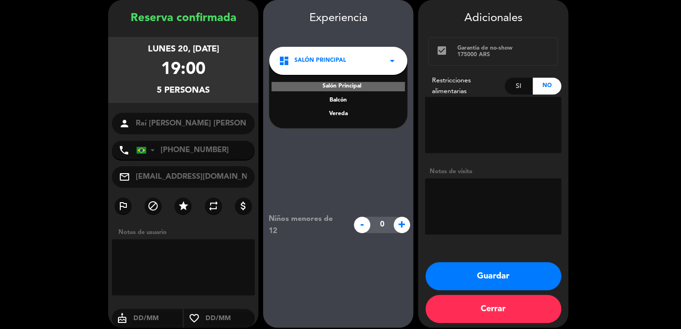
click at [344, 113] on div "Vereda" at bounding box center [337, 113] width 119 height 9
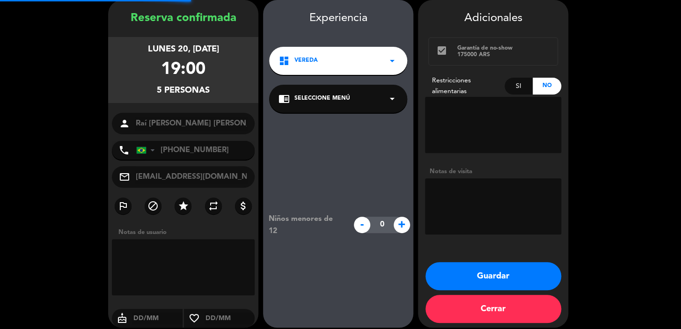
click at [339, 95] on span "Seleccione Menú" at bounding box center [322, 98] width 56 height 9
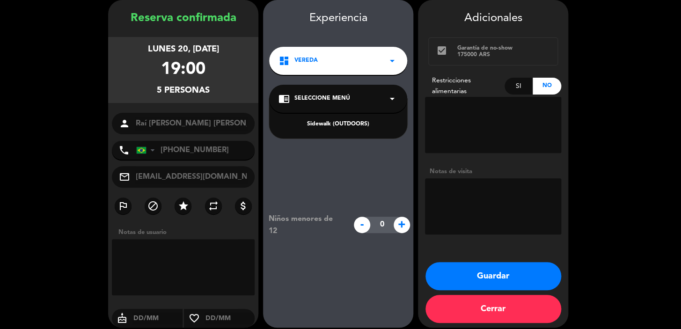
click at [344, 123] on div "Sidewalk (OUTDOORS)" at bounding box center [337, 124] width 119 height 9
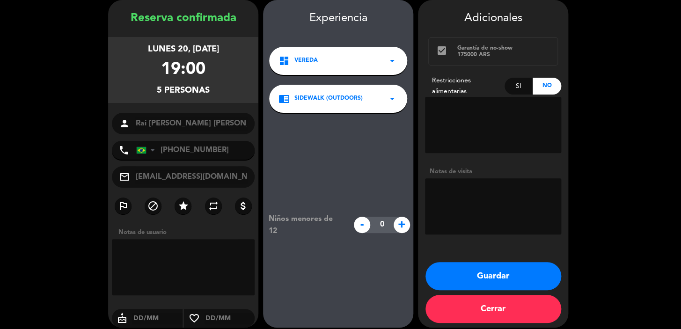
click at [485, 268] on button "Guardar" at bounding box center [493, 276] width 136 height 28
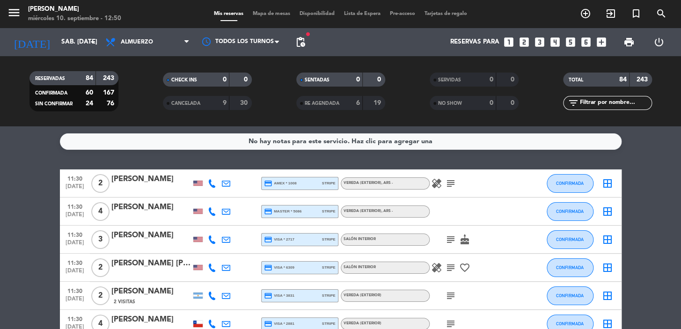
click at [551, 44] on icon "looks_4" at bounding box center [555, 42] width 12 height 12
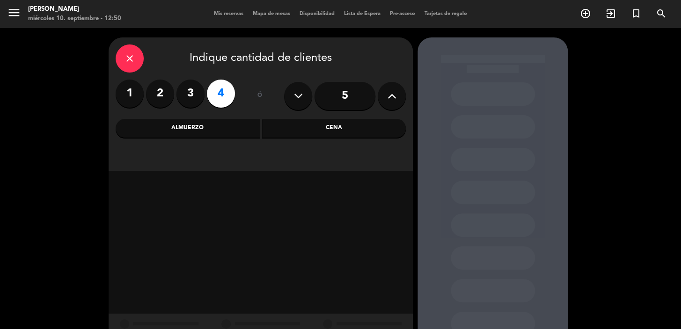
click at [298, 125] on div "Cena" at bounding box center [334, 128] width 144 height 19
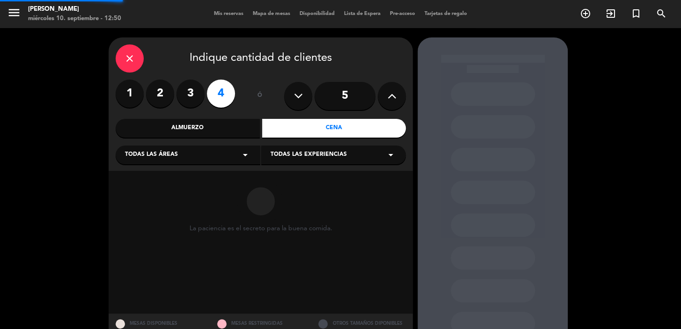
click at [231, 121] on div "Almuerzo" at bounding box center [188, 128] width 144 height 19
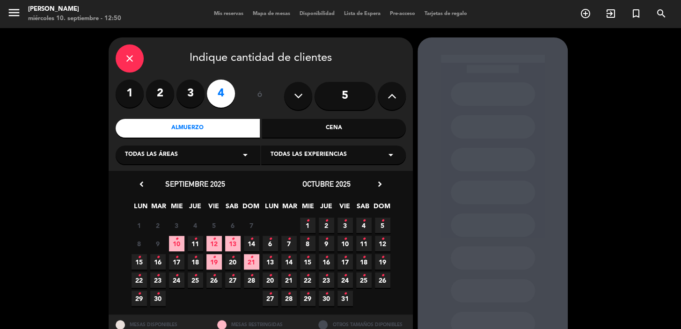
click at [232, 241] on icon "•" at bounding box center [232, 239] width 3 height 15
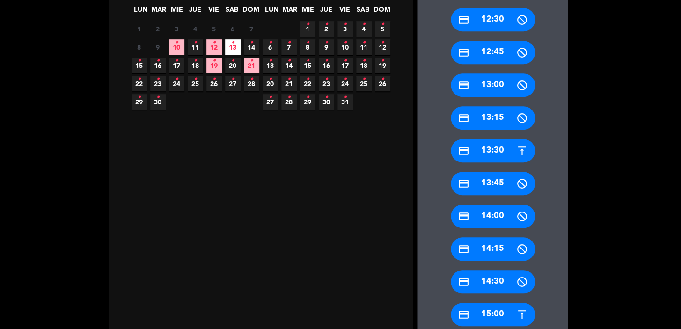
scroll to position [290, 0]
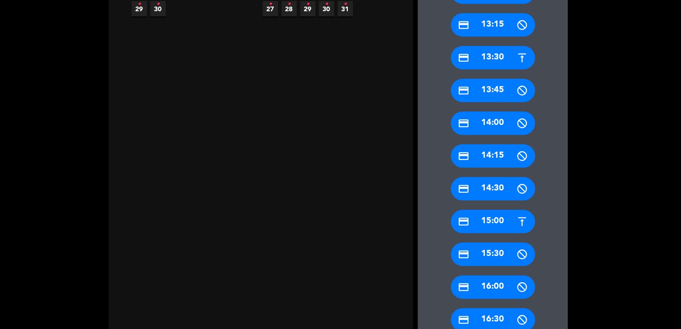
click at [514, 225] on div "credit_card 15:00" at bounding box center [492, 221] width 84 height 23
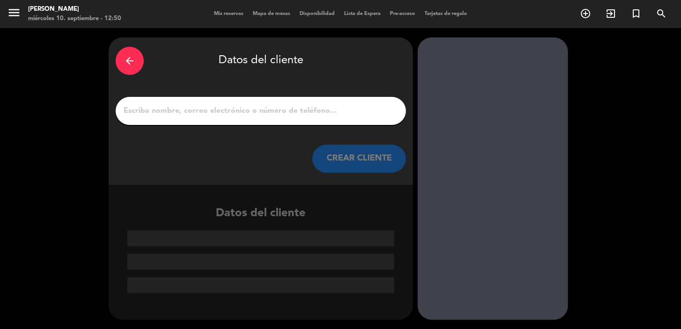
click at [294, 108] on input "1" at bounding box center [261, 110] width 276 height 13
paste input "[PERSON_NAME]"
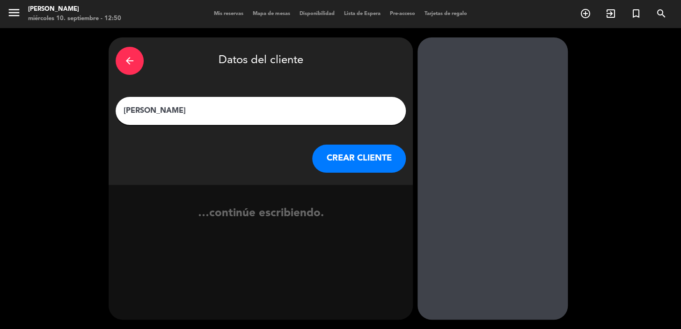
type input "[PERSON_NAME]"
click at [335, 153] on button "CREAR CLIENTE" at bounding box center [359, 159] width 94 height 28
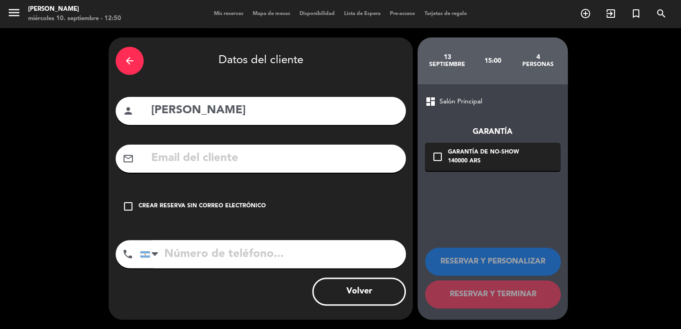
click at [236, 160] on input "text" at bounding box center [274, 158] width 248 height 19
paste input "[PHONE_NUMBER] [PERSON_NAME][EMAIL_ADDRESS][DOMAIN_NAME]"
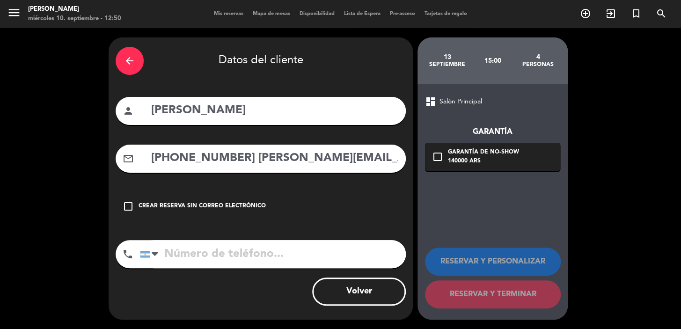
scroll to position [0, 13]
type input "[PHONE_NUMBER] [PERSON_NAME][EMAIL_ADDRESS][DOMAIN_NAME]"
click at [253, 252] on input "tel" at bounding box center [273, 254] width 266 height 28
paste input "[PHONE_NUMBER] [PERSON_NAME][EMAIL_ADDRESS][DOMAIN_NAME]"
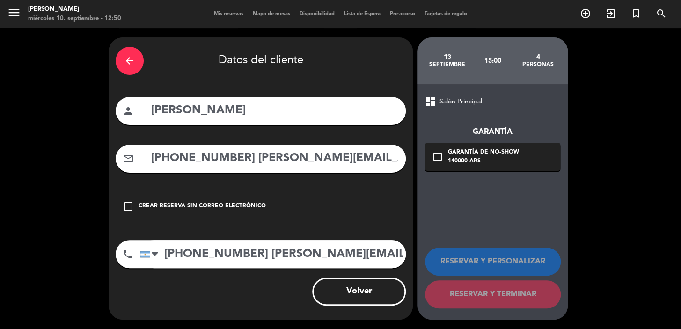
scroll to position [0, 23]
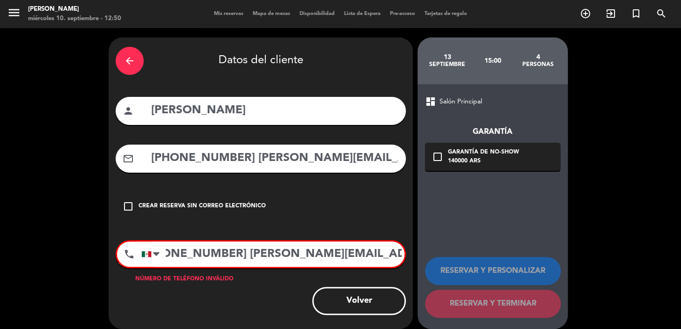
type input "[PHONE_NUMBER] [PERSON_NAME][EMAIL_ADDRESS][DOMAIN_NAME]"
drag, startPoint x: 240, startPoint y: 161, endPoint x: 0, endPoint y: 179, distance: 241.1
click at [0, 177] on div "arrow_back Datos del cliente person [PERSON_NAME] mail_outline [PHONE_NUMBER] […" at bounding box center [340, 183] width 681 height 310
type input "[PERSON_NAME][EMAIL_ADDRESS][DOMAIN_NAME]"
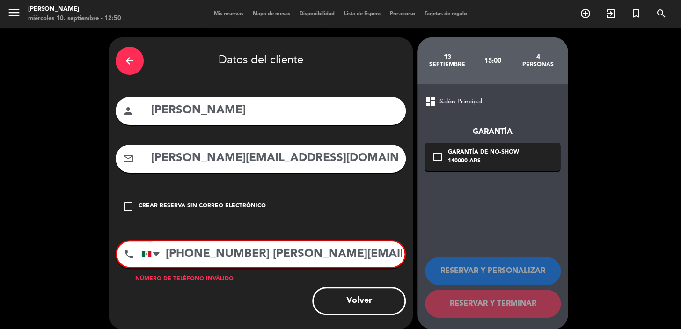
drag, startPoint x: 261, startPoint y: 253, endPoint x: 669, endPoint y: 263, distance: 408.0
click at [669, 263] on div "arrow_back Datos del cliente person [PERSON_NAME] mail_outline [PERSON_NAME][EM…" at bounding box center [340, 183] width 681 height 310
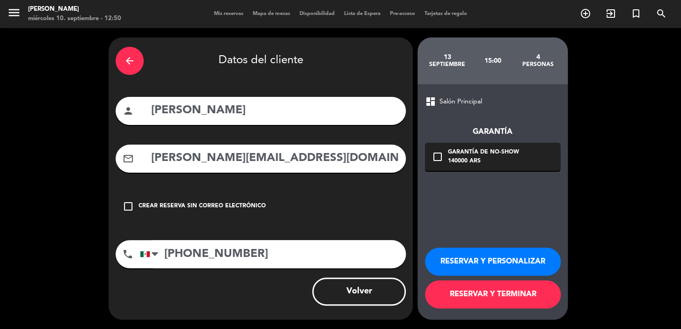
type input "[PHONE_NUMBER]"
click at [515, 164] on div "140000 ARS" at bounding box center [483, 161] width 71 height 9
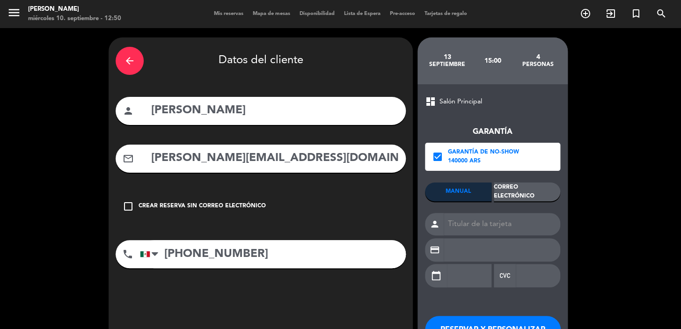
click at [528, 188] on div "Correo Electrónico" at bounding box center [526, 191] width 66 height 19
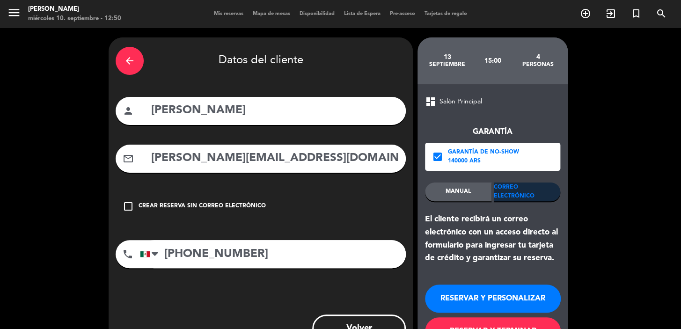
click at [495, 298] on button "RESERVAR Y PERSONALIZAR" at bounding box center [493, 298] width 136 height 28
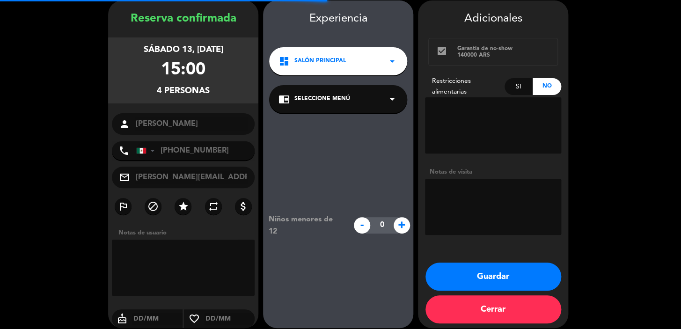
scroll to position [37, 0]
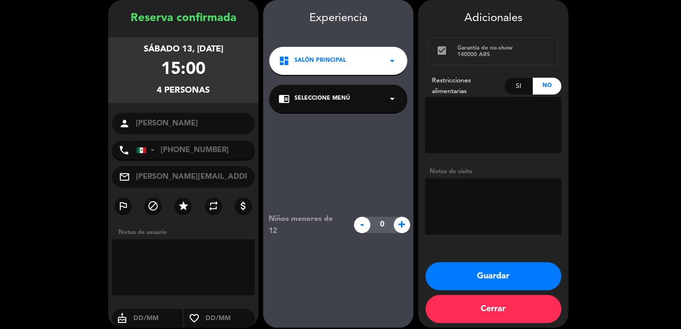
click at [342, 65] on div "dashboard Salón Principal arrow_drop_down" at bounding box center [338, 61] width 138 height 28
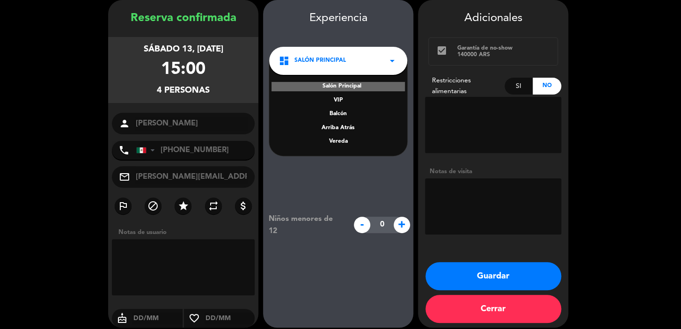
click at [335, 138] on div "Vereda" at bounding box center [337, 141] width 119 height 9
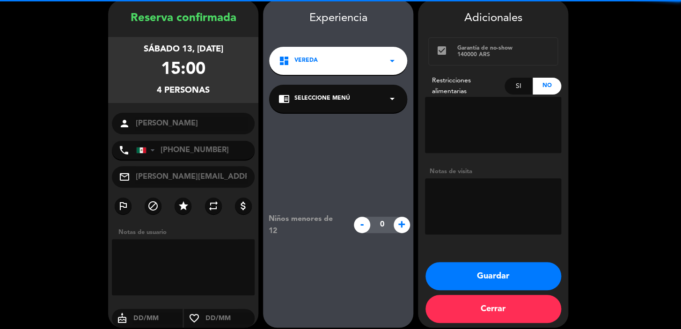
drag, startPoint x: 325, startPoint y: 94, endPoint x: 327, endPoint y: 107, distance: 13.3
click at [325, 95] on span "Seleccione Menú" at bounding box center [322, 98] width 56 height 9
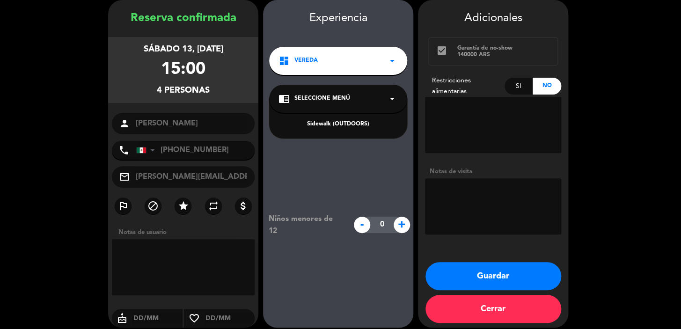
click at [336, 122] on div "Sidewalk (OUTDOORS)" at bounding box center [337, 124] width 119 height 9
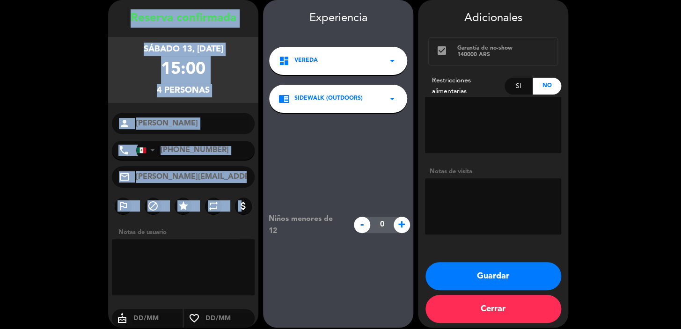
drag, startPoint x: 120, startPoint y: 16, endPoint x: 241, endPoint y: 188, distance: 210.1
click at [241, 188] on div "Reserva confirmada sábado 13, [DATE] 15:00 4 personas person [PERSON_NAME] phon…" at bounding box center [183, 172] width 150 height 327
click at [242, 188] on div "Reserva confirmada sábado 13, [DATE] 15:00 4 personas person [PERSON_NAME] phon…" at bounding box center [183, 172] width 150 height 327
drag, startPoint x: 138, startPoint y: 70, endPoint x: 126, endPoint y: 54, distance: 19.9
click at [138, 70] on div "sábado 13, [DATE] 15:00 4 personas" at bounding box center [183, 70] width 150 height 66
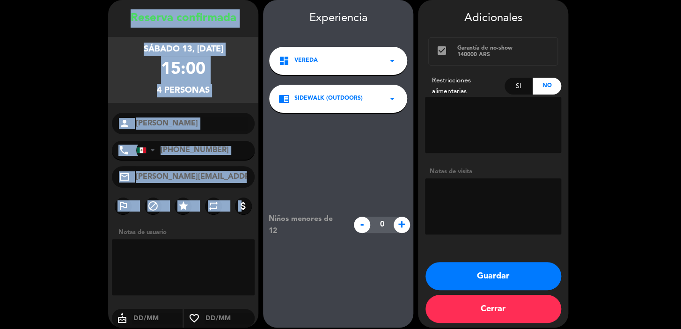
click at [111, 17] on div "Reserva confirmada" at bounding box center [183, 18] width 150 height 18
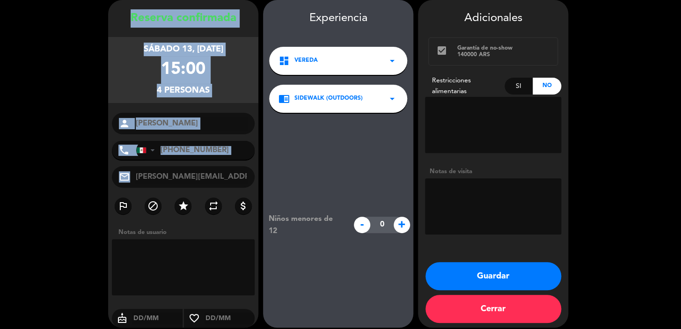
drag, startPoint x: 125, startPoint y: 9, endPoint x: 252, endPoint y: 180, distance: 212.7
click at [252, 180] on div "Reserva confirmada sábado 13, [DATE] 15:00 4 personas person [PERSON_NAME] phon…" at bounding box center [183, 163] width 150 height 327
copy div "Loremip dolorsitam consec 54, adi. 9691 57:67 7 elitsedd eiusmo tempo Incidi Ut…"
click at [461, 282] on button "Guardar" at bounding box center [493, 276] width 136 height 28
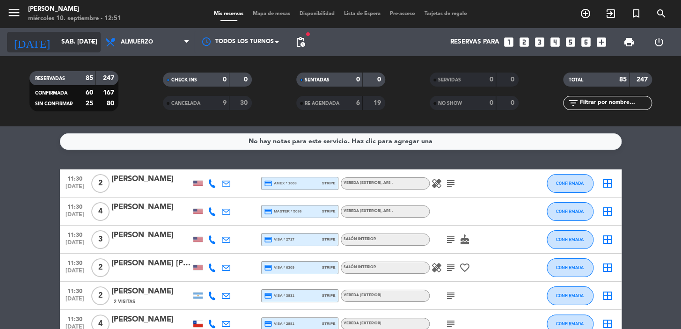
click at [57, 43] on input "sáb. [DATE]" at bounding box center [98, 42] width 83 height 17
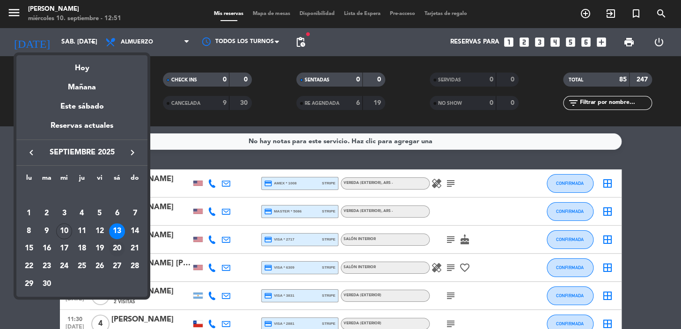
click at [118, 242] on div "20" at bounding box center [117, 248] width 16 height 16
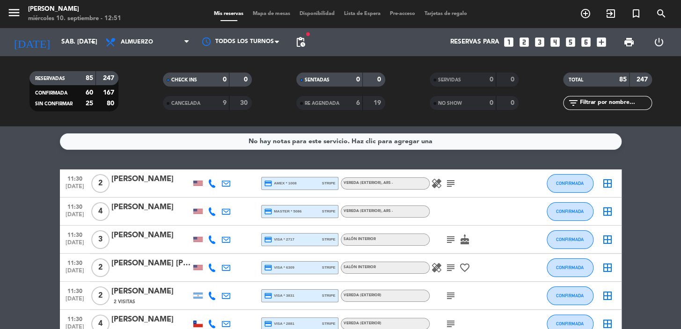
type input "sáb. [DATE]"
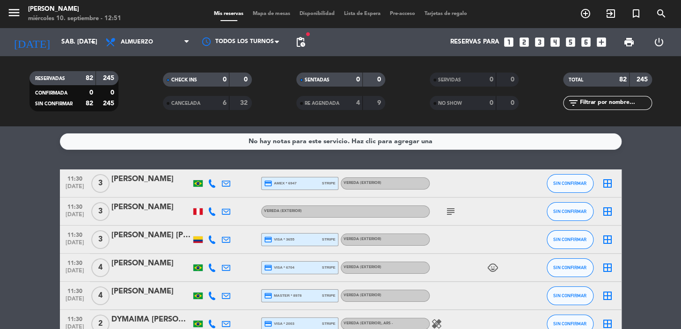
click at [295, 34] on span "pending_actions" at bounding box center [300, 42] width 19 height 19
click at [305, 39] on span "pending_actions" at bounding box center [300, 41] width 11 height 11
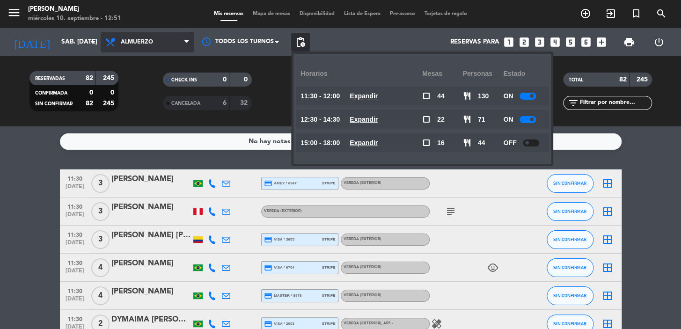
click at [179, 42] on span "Almuerzo" at bounding box center [148, 42] width 94 height 21
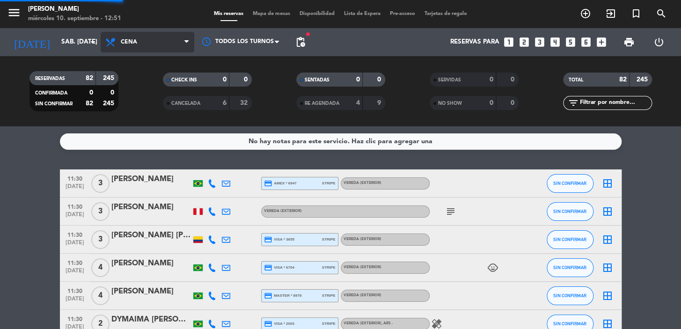
drag, startPoint x: 151, startPoint y: 99, endPoint x: 159, endPoint y: 49, distance: 50.2
click at [154, 66] on div "menu [PERSON_NAME] miércoles 10. septiembre - 12:51 Mis reservas Mapa de mesas …" at bounding box center [340, 63] width 681 height 126
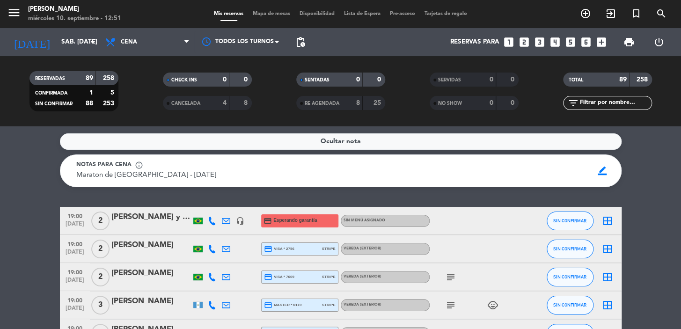
click at [522, 43] on icon "looks_two" at bounding box center [524, 42] width 12 height 12
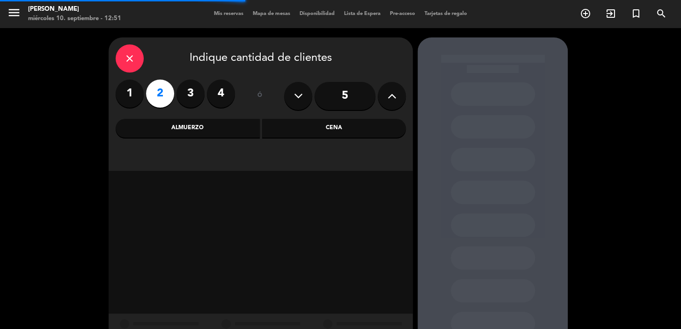
drag, startPoint x: 116, startPoint y: 49, endPoint x: 123, endPoint y: 54, distance: 9.1
click at [118, 51] on div "close Indique cantidad de clientes" at bounding box center [261, 58] width 290 height 28
click at [125, 55] on icon "close" at bounding box center [129, 58] width 11 height 11
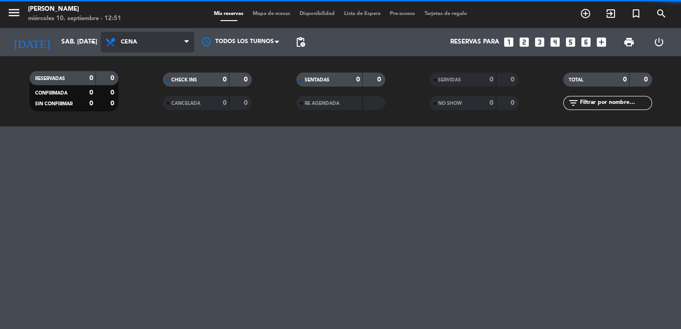
click at [134, 43] on span "Cena" at bounding box center [129, 42] width 16 height 7
click at [148, 80] on div "menu [PERSON_NAME] miércoles 10. septiembre - 12:51 Mis reservas Mapa de mesas …" at bounding box center [340, 63] width 681 height 126
